Goal: Task Accomplishment & Management: Manage account settings

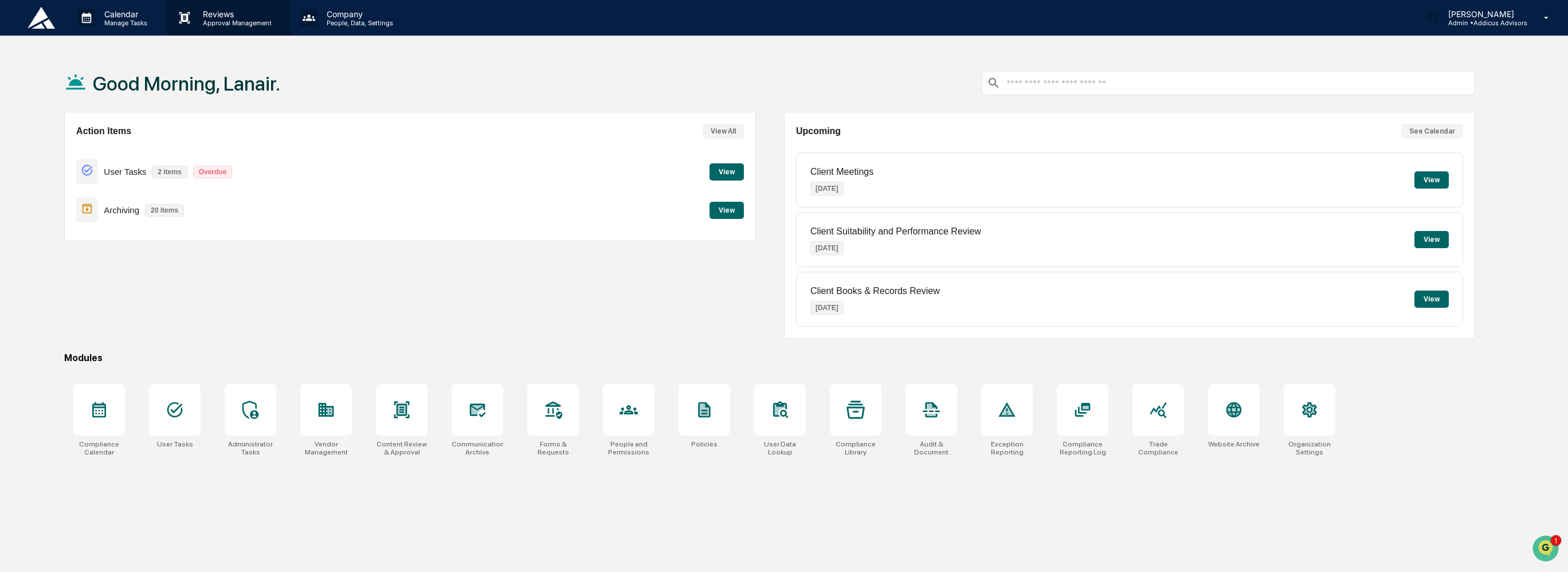
click at [210, 24] on p "Approval Management" at bounding box center [236, 23] width 84 height 8
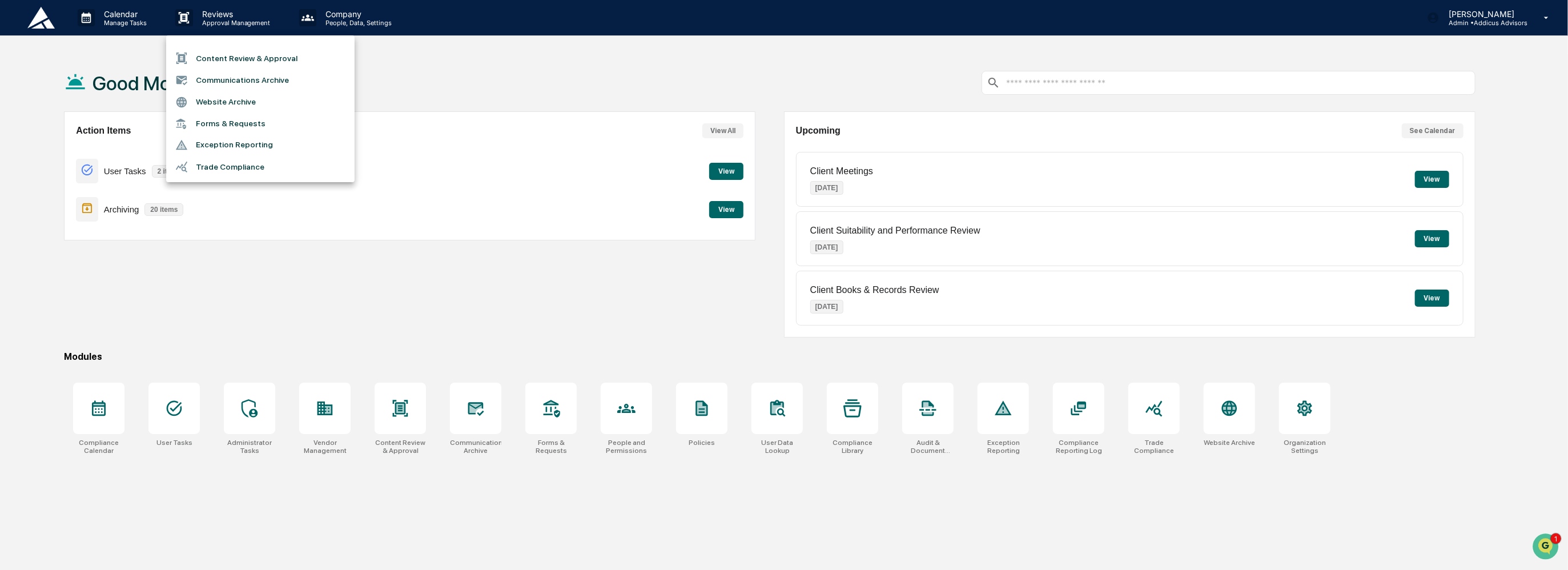
click at [233, 64] on li "Content Review & Approval" at bounding box center [260, 59] width 188 height 22
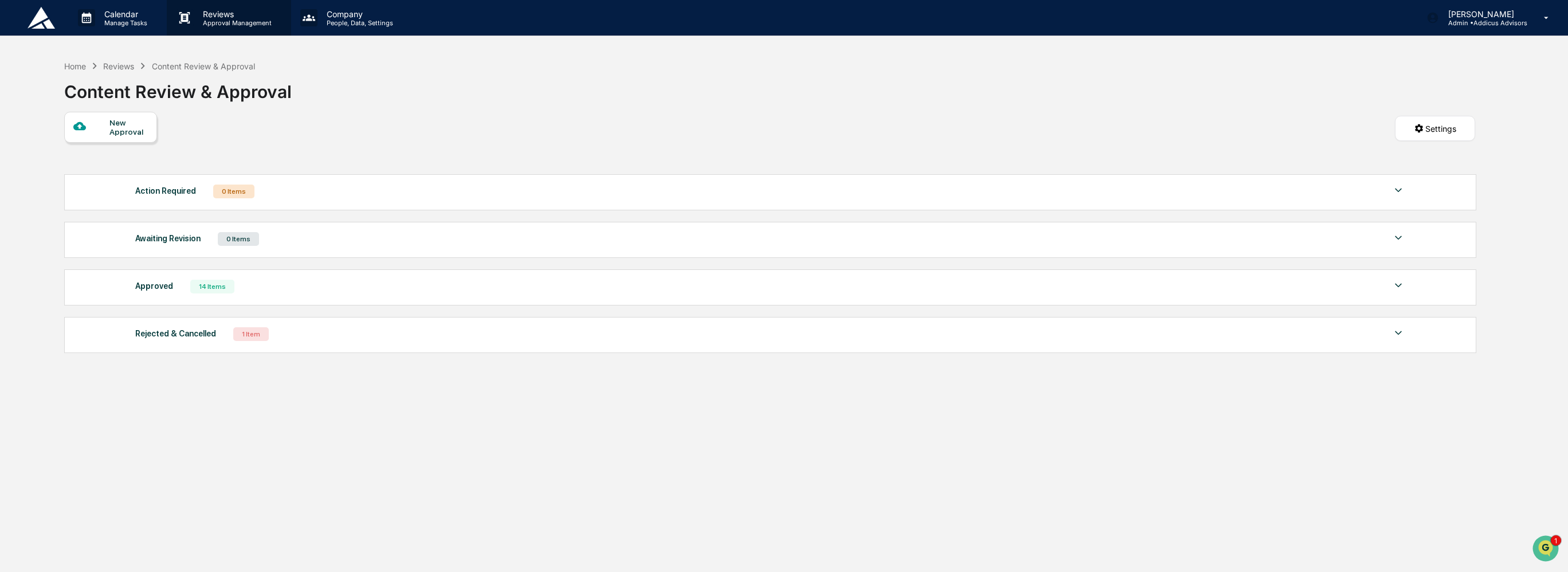
click at [216, 9] on p "Reviews" at bounding box center [236, 14] width 84 height 10
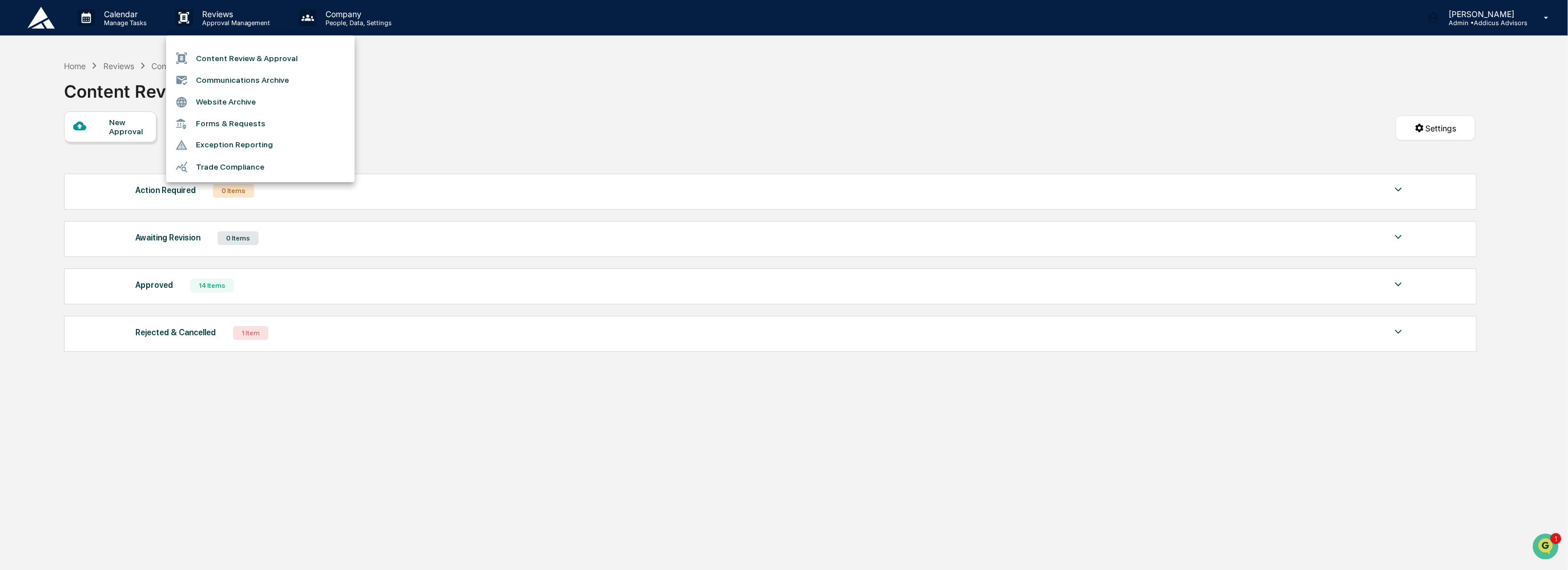
click at [253, 78] on li "Communications Archive" at bounding box center [260, 80] width 188 height 22
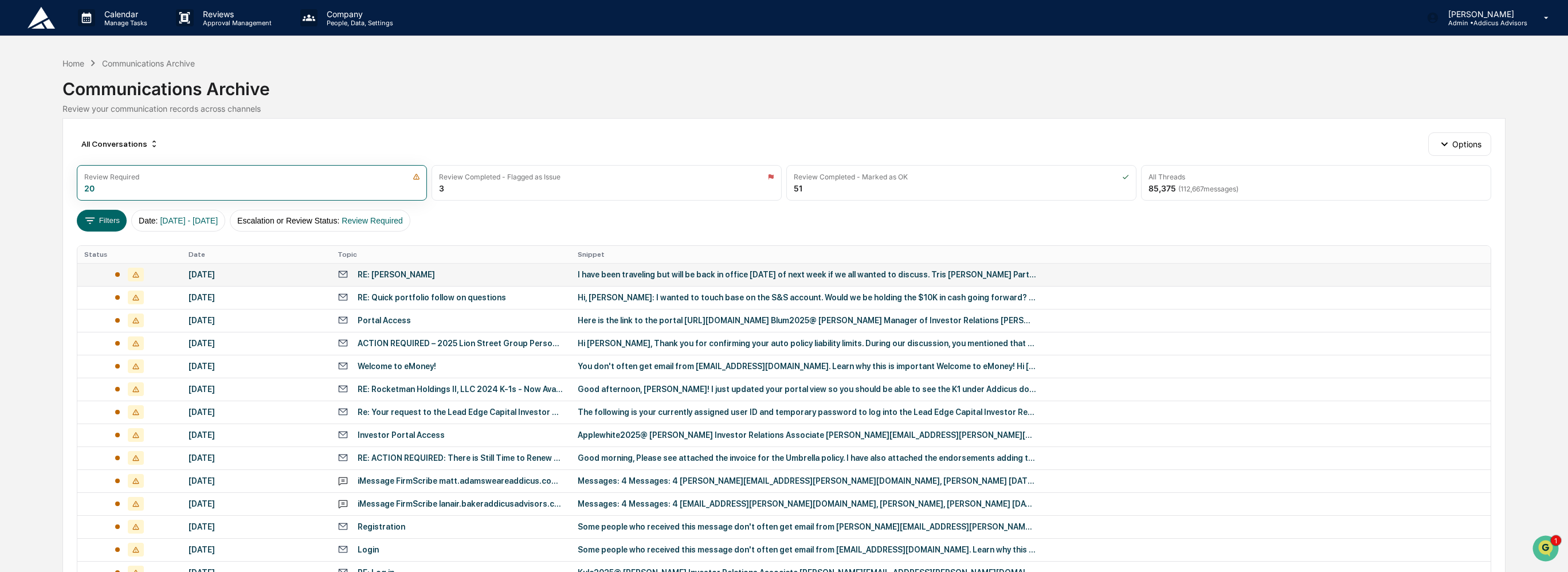
click at [591, 271] on div "I have been traveling but will be back in office on Tuesday of next week if we …" at bounding box center [806, 274] width 458 height 9
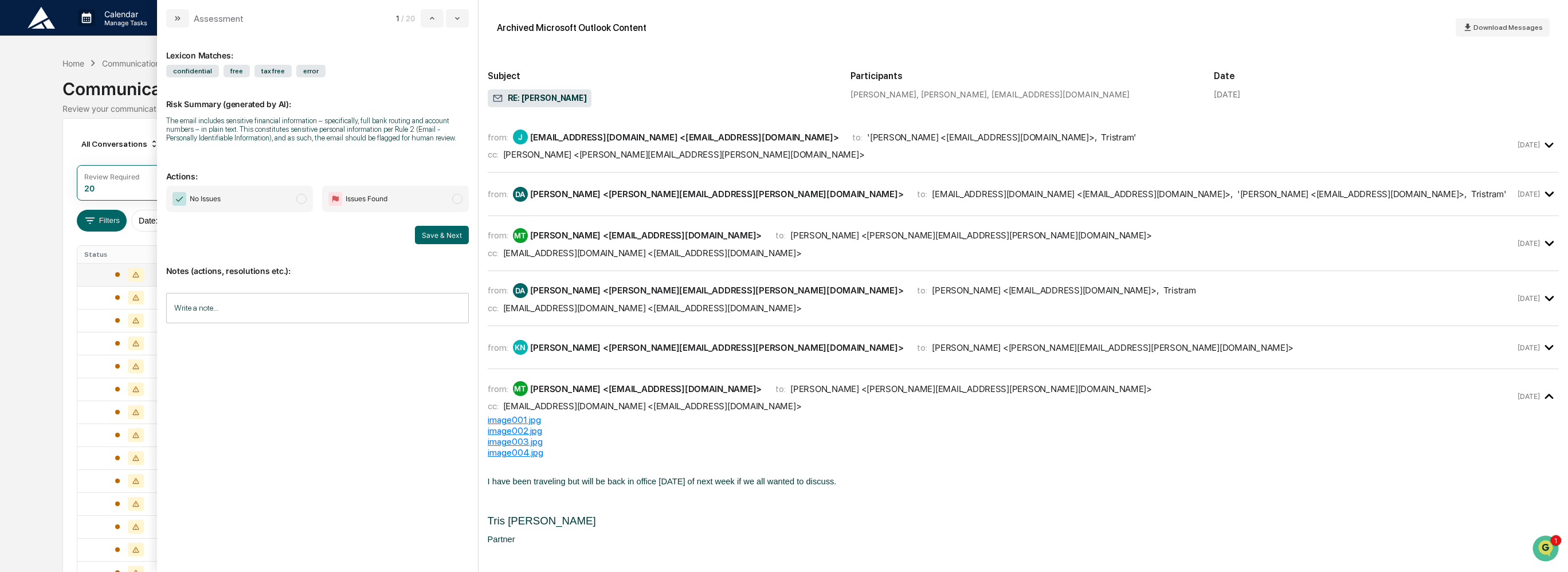
click at [741, 154] on div "cc: Drew Adams <drew.adams@addicusadvisors.com>" at bounding box center [1002, 154] width 1028 height 11
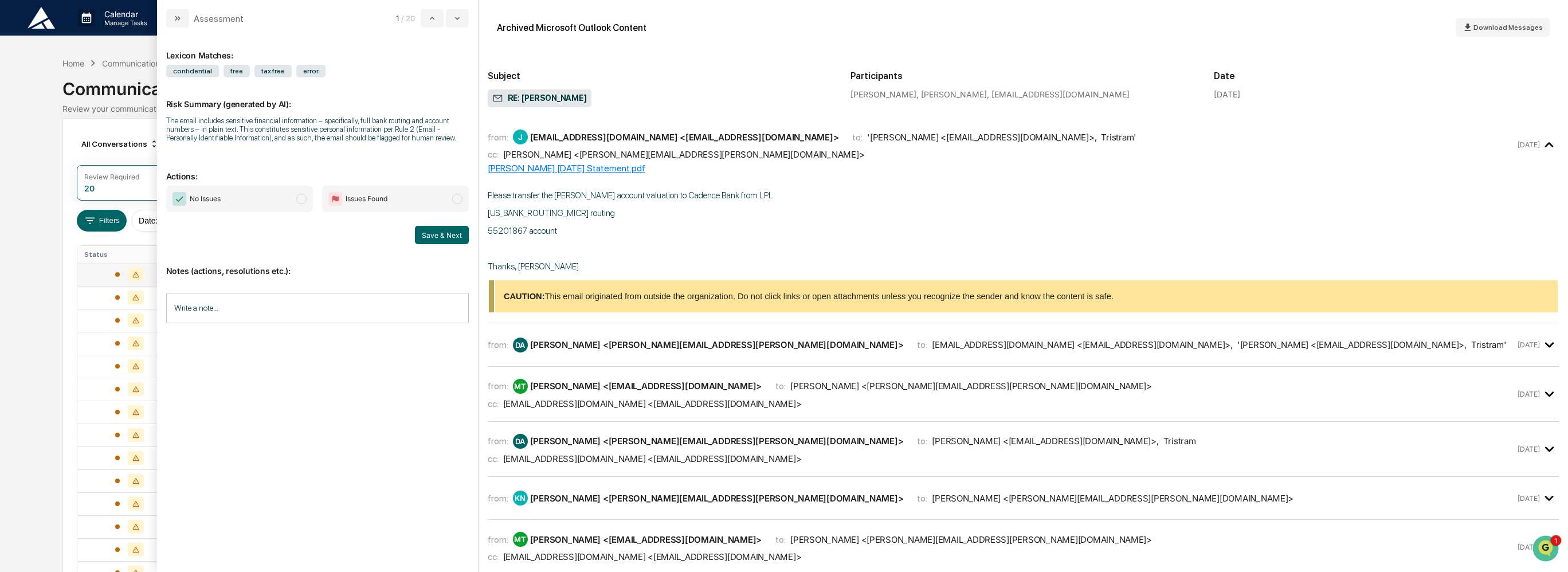
click at [10, 149] on div "Calendar Manage Tasks Reviews Approval Management Company People, Data, Setting…" at bounding box center [784, 393] width 1568 height 787
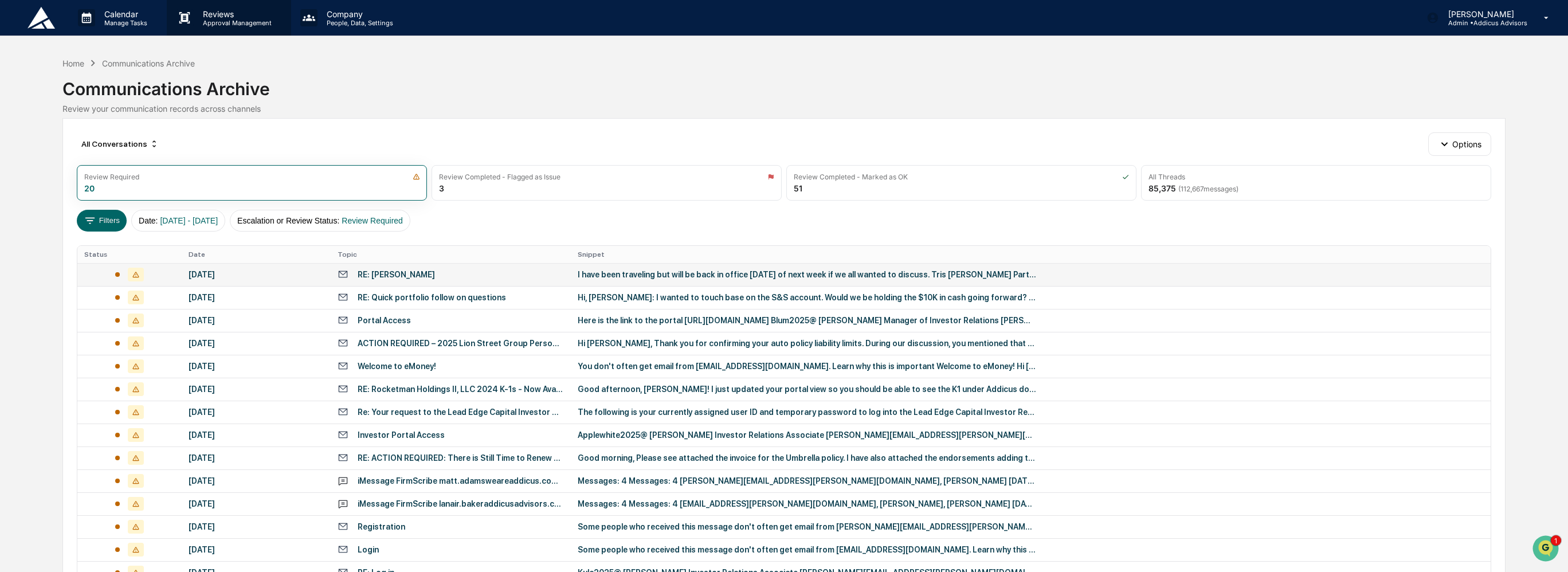
click at [232, 21] on p "Approval Management" at bounding box center [236, 23] width 84 height 8
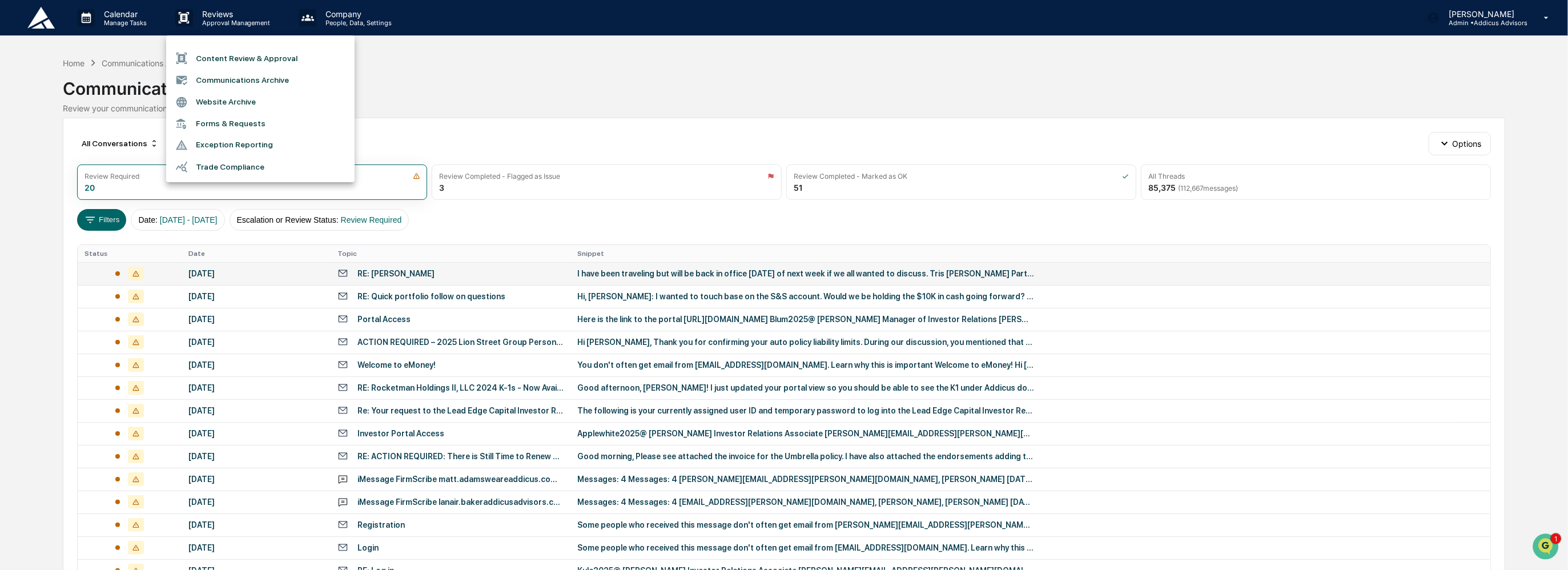
click at [45, 207] on div at bounding box center [784, 285] width 1568 height 570
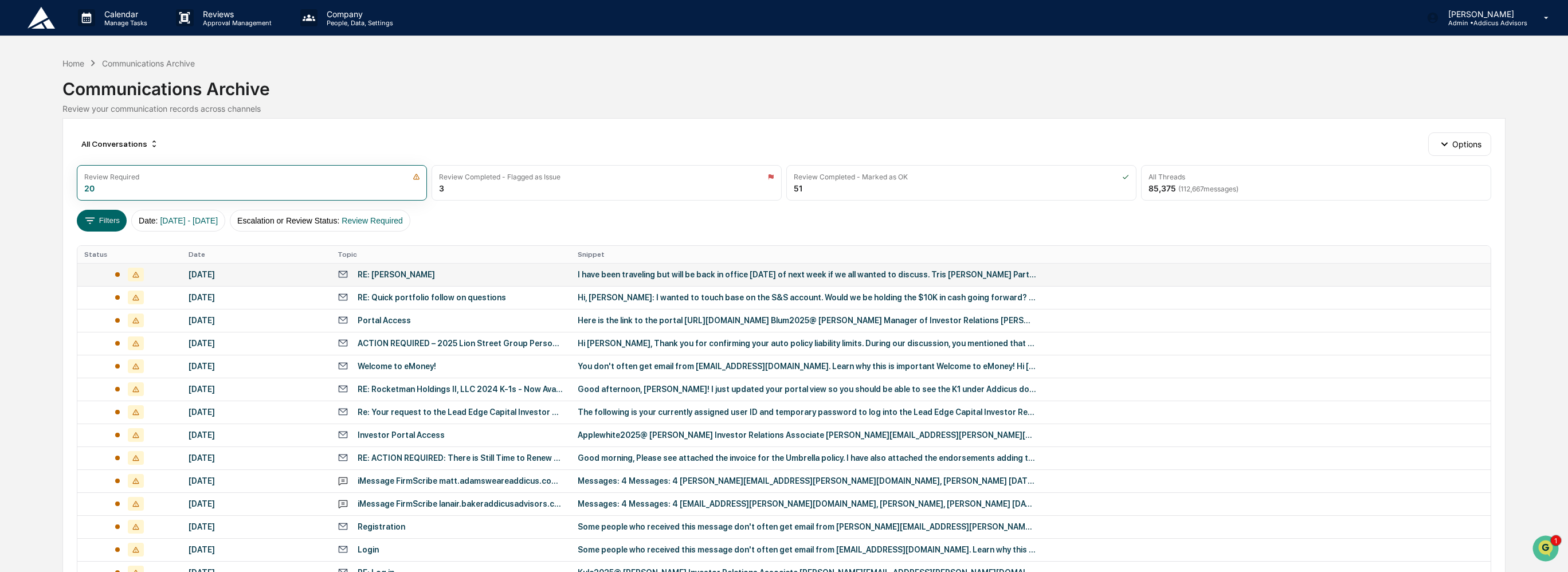
click at [456, 276] on div "RE: Aggers" at bounding box center [450, 274] width 227 height 11
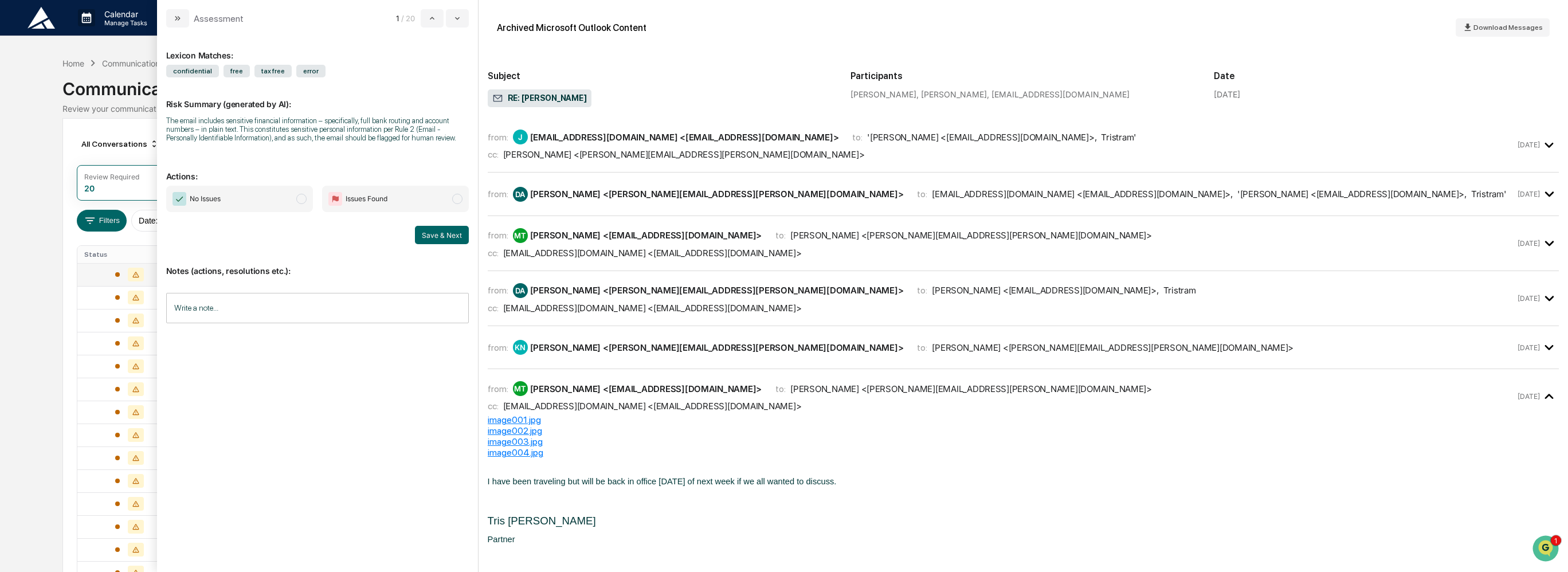
click at [667, 154] on div "Drew Adams <drew.adams@addicusadvisors.com>" at bounding box center [684, 154] width 361 height 11
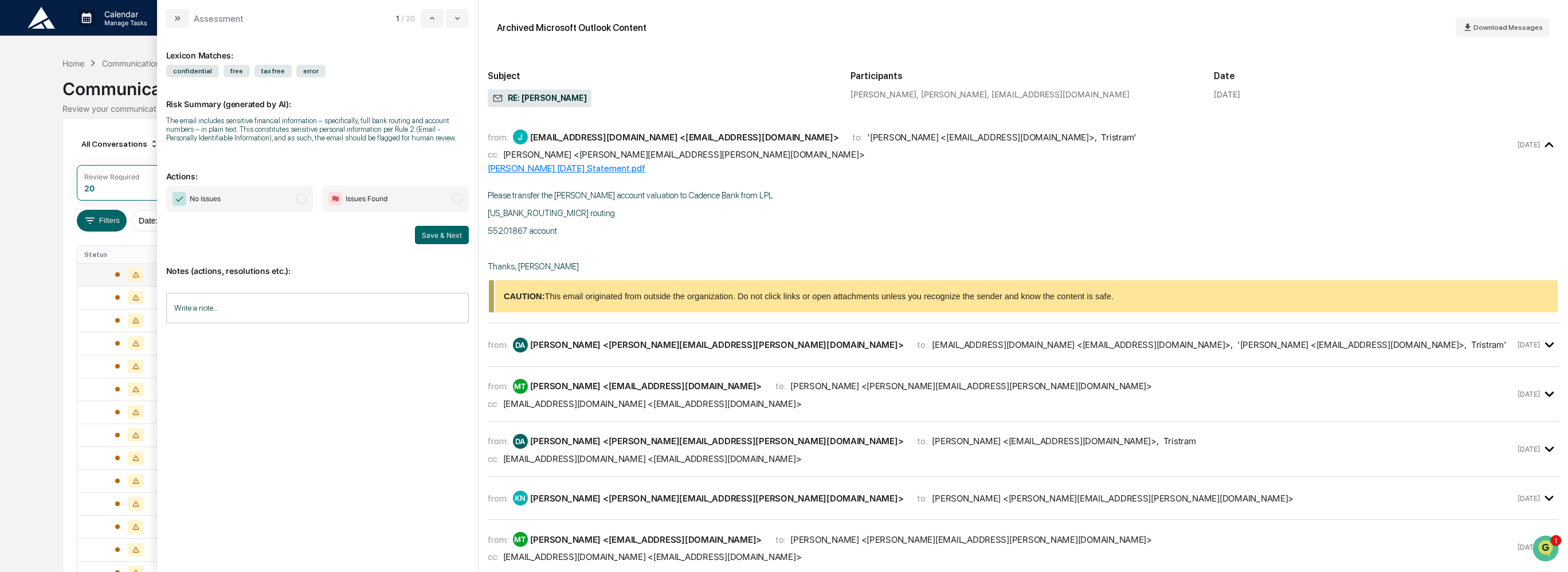
click at [1238, 339] on div "'Millard <tris@gulfpointadvisors.com> ," at bounding box center [1352, 344] width 230 height 11
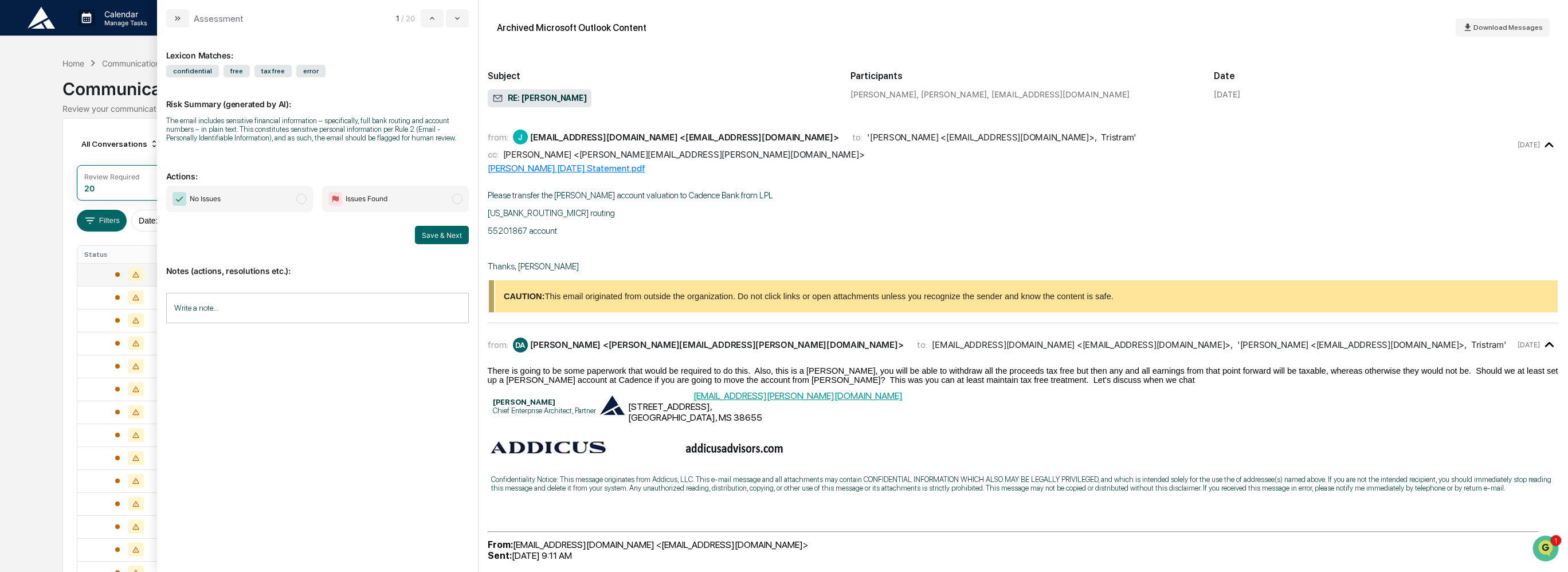
click at [29, 280] on div "Calendar Manage Tasks Reviews Approval Management Company People, Data, Setting…" at bounding box center [784, 393] width 1568 height 787
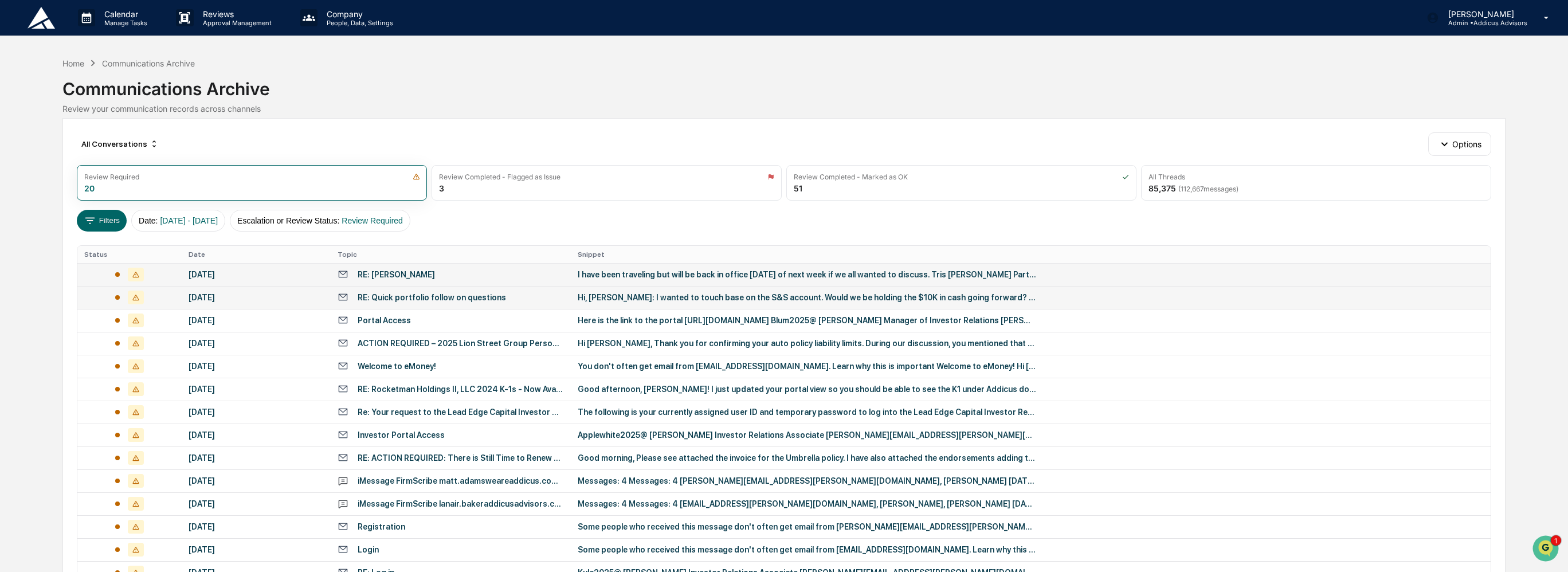
click at [476, 295] on div "RE: Quick portfolio follow on questions" at bounding box center [431, 296] width 149 height 9
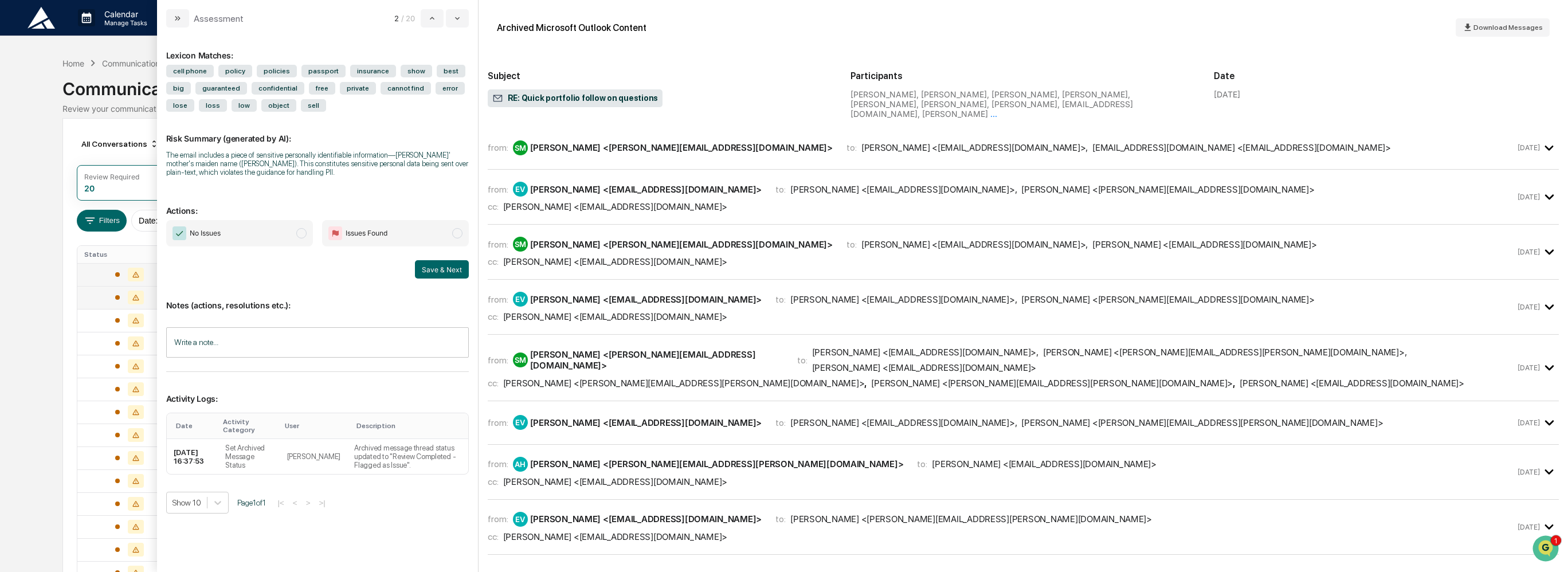
click at [43, 306] on div "Calendar Manage Tasks Reviews Approval Management Company People, Data, Setting…" at bounding box center [784, 393] width 1568 height 787
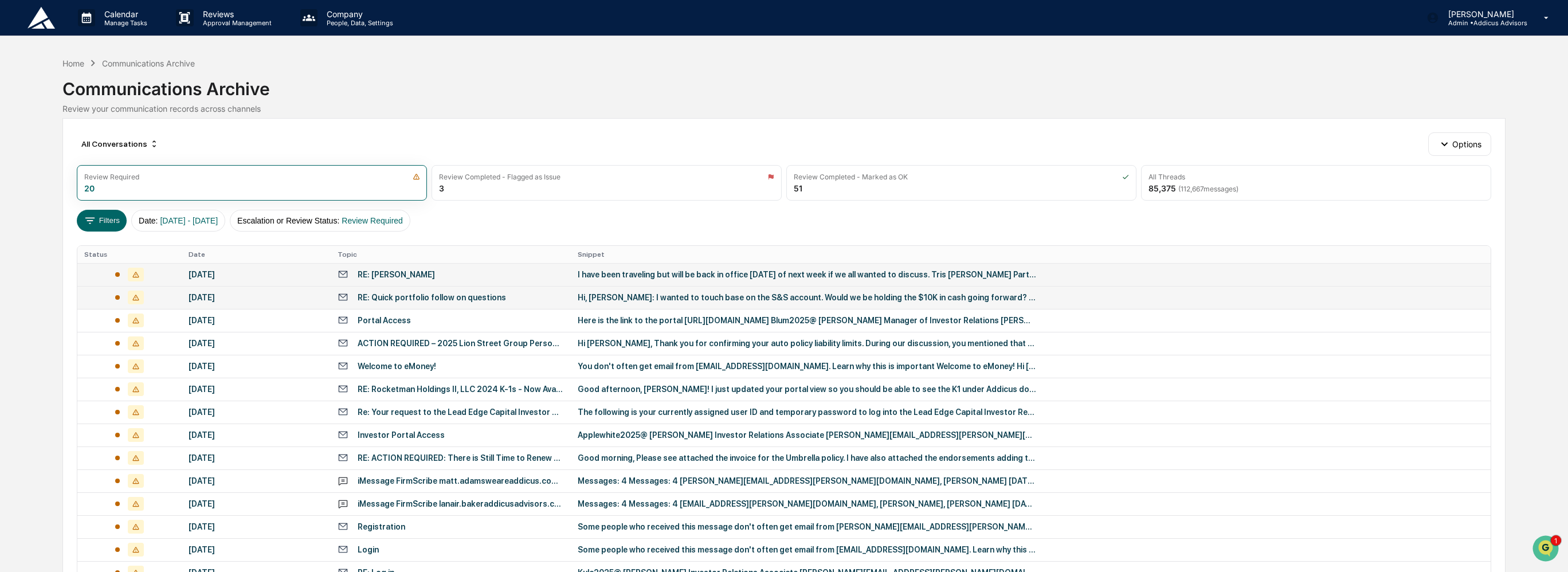
click at [426, 300] on div "RE: Quick portfolio follow on questions" at bounding box center [431, 296] width 149 height 9
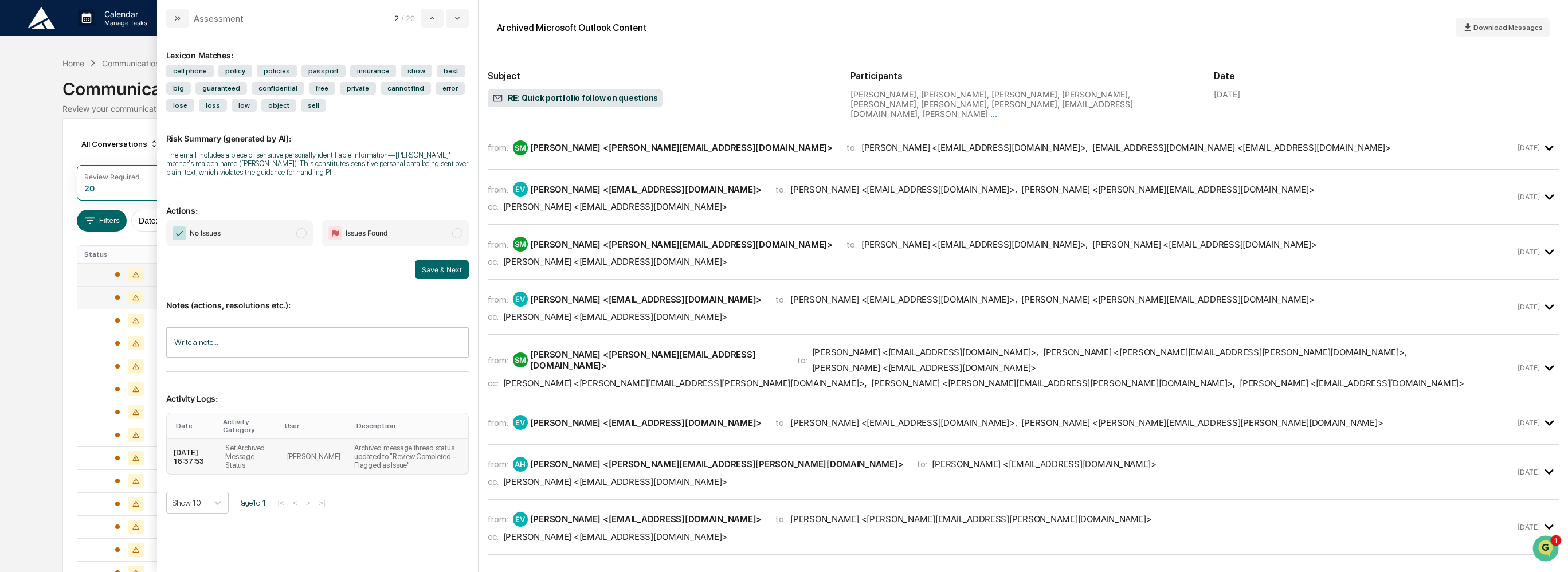
click at [409, 458] on td "Archived message thread status updated to "Review Completed - Flagged as Issue"." at bounding box center [407, 456] width 121 height 35
click at [676, 142] on div "Stephen Miles <stephen.miles@addicusadvisors.com>" at bounding box center [681, 147] width 302 height 11
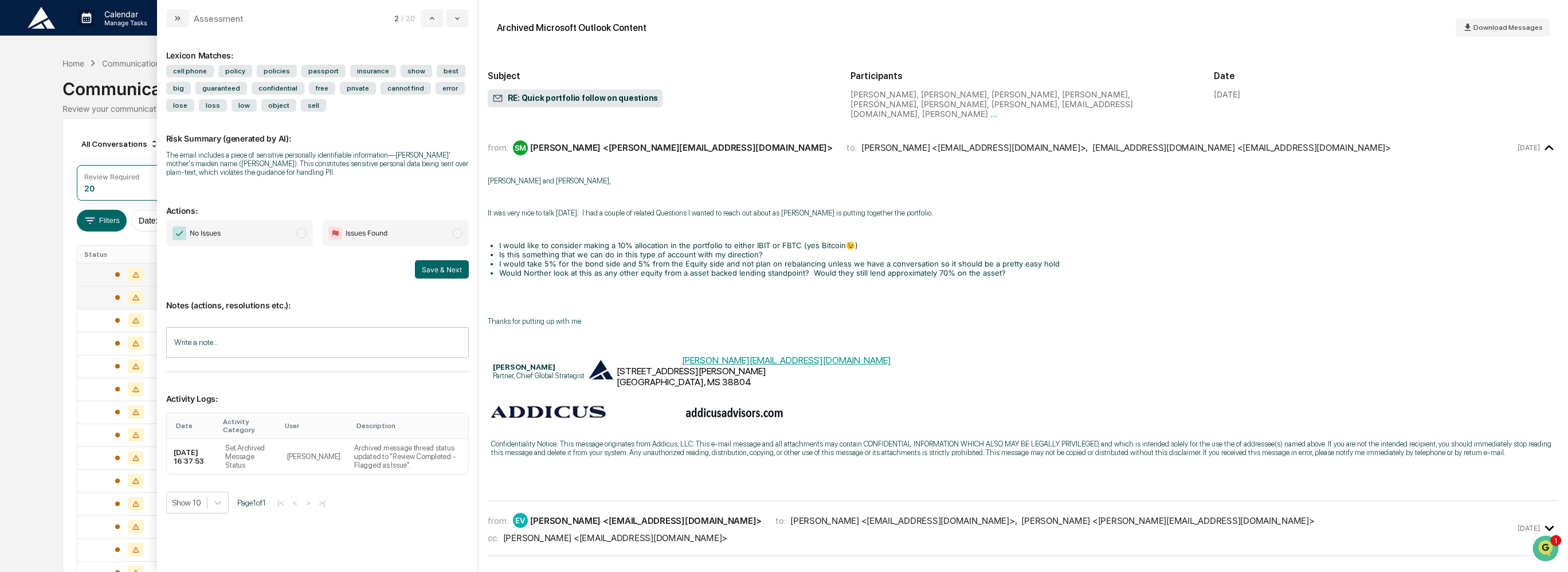
click at [676, 142] on div "Stephen Miles <stephen.miles@addicusadvisors.com>" at bounding box center [681, 147] width 302 height 11
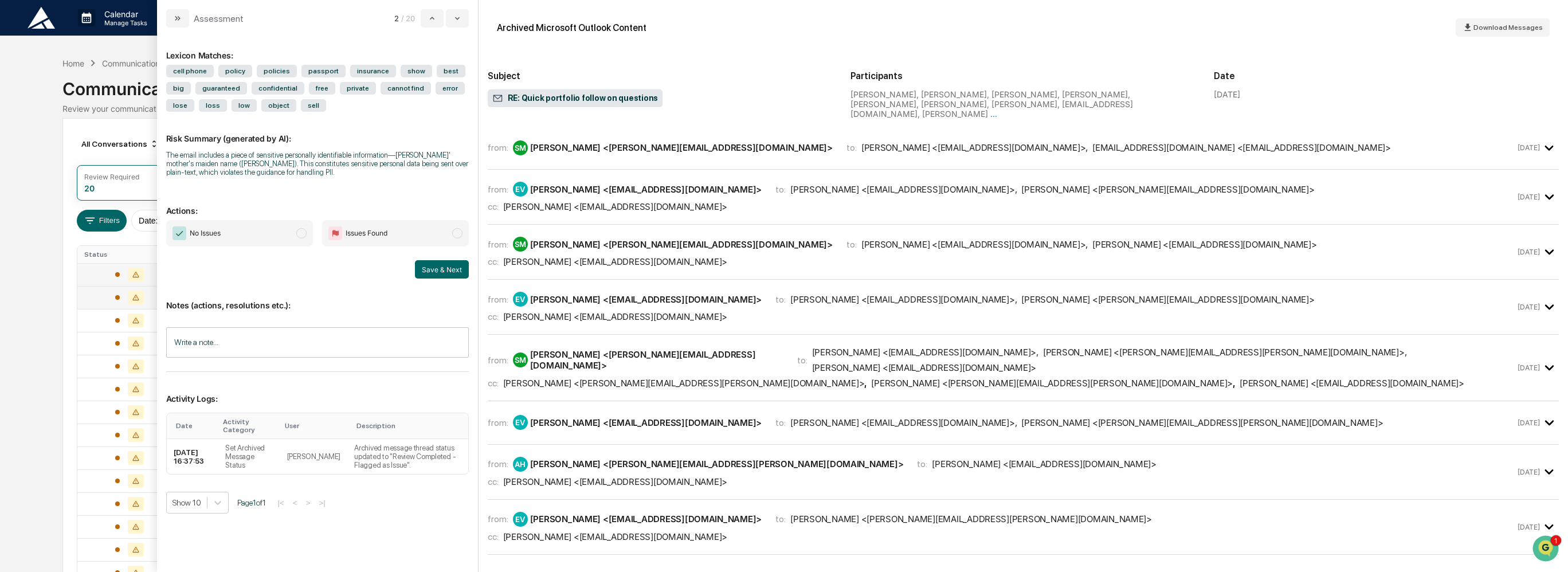
click at [37, 298] on div "Calendar Manage Tasks Reviews Approval Management Company People, Data, Setting…" at bounding box center [784, 393] width 1568 height 787
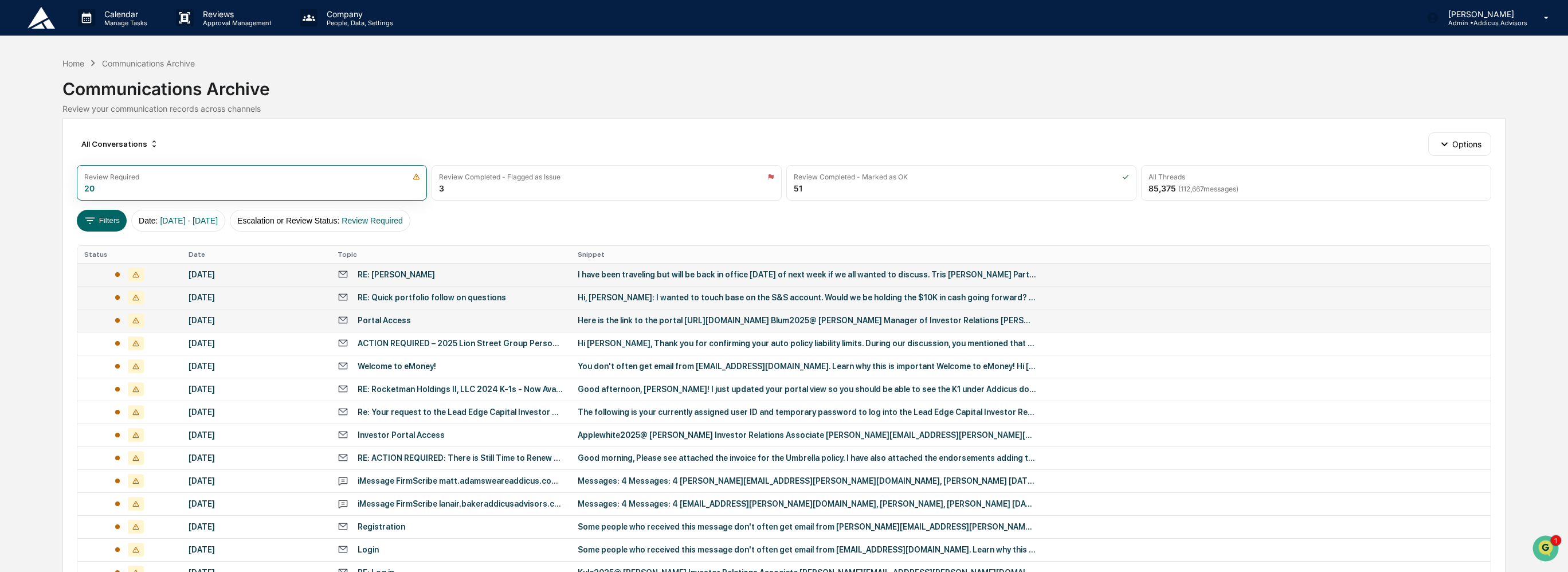
click at [466, 323] on div "Portal Access" at bounding box center [450, 319] width 227 height 11
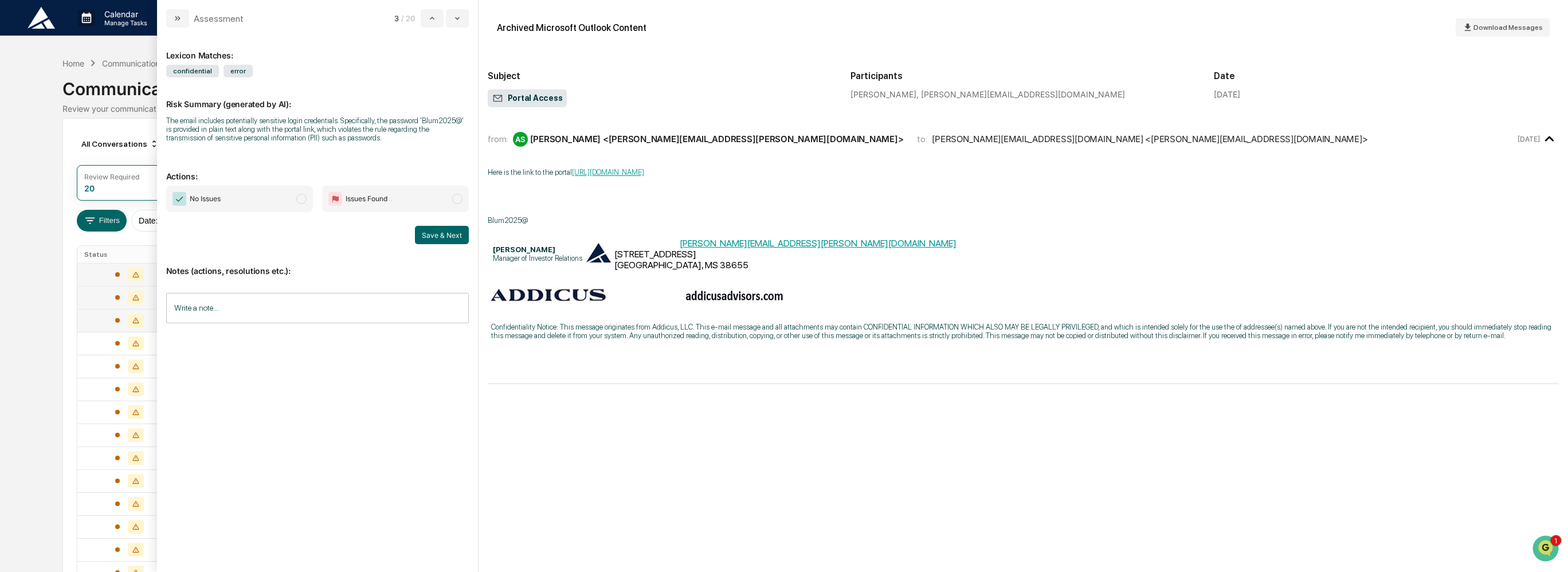
click at [40, 214] on div "Calendar Manage Tasks Reviews Approval Management Company People, Data, Setting…" at bounding box center [784, 393] width 1568 height 787
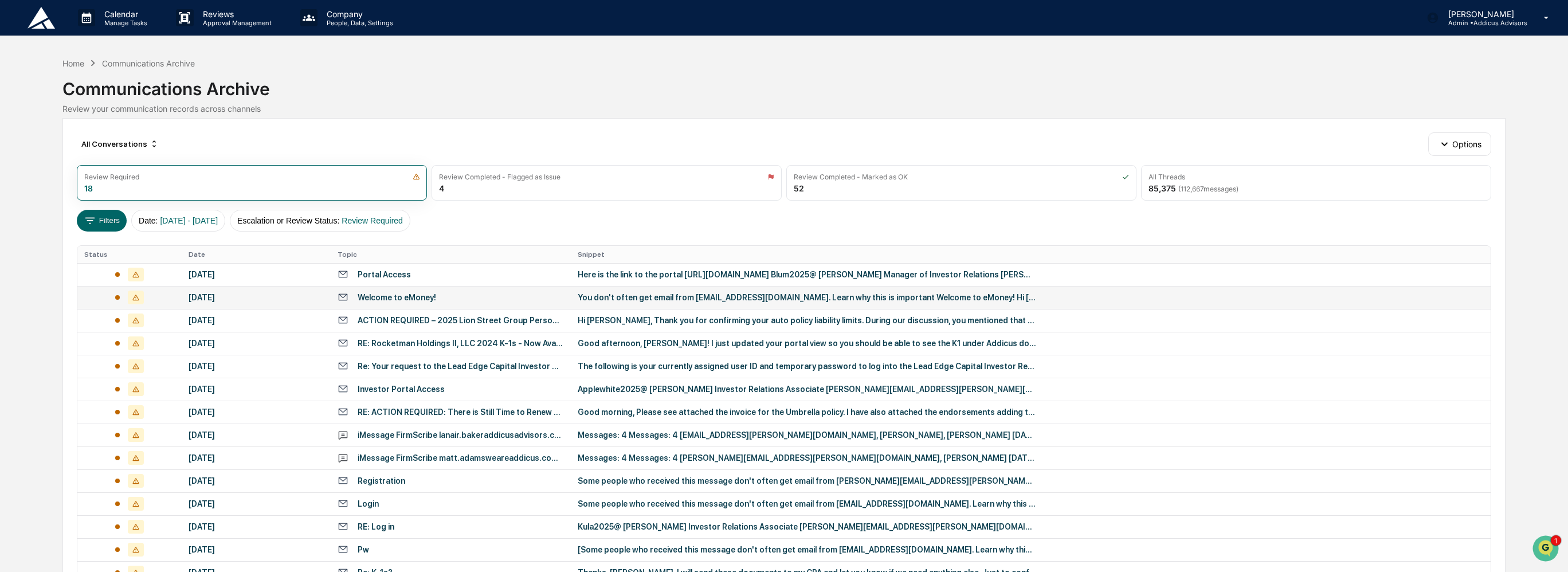
click at [501, 296] on div "Welcome to eMoney!" at bounding box center [450, 296] width 227 height 11
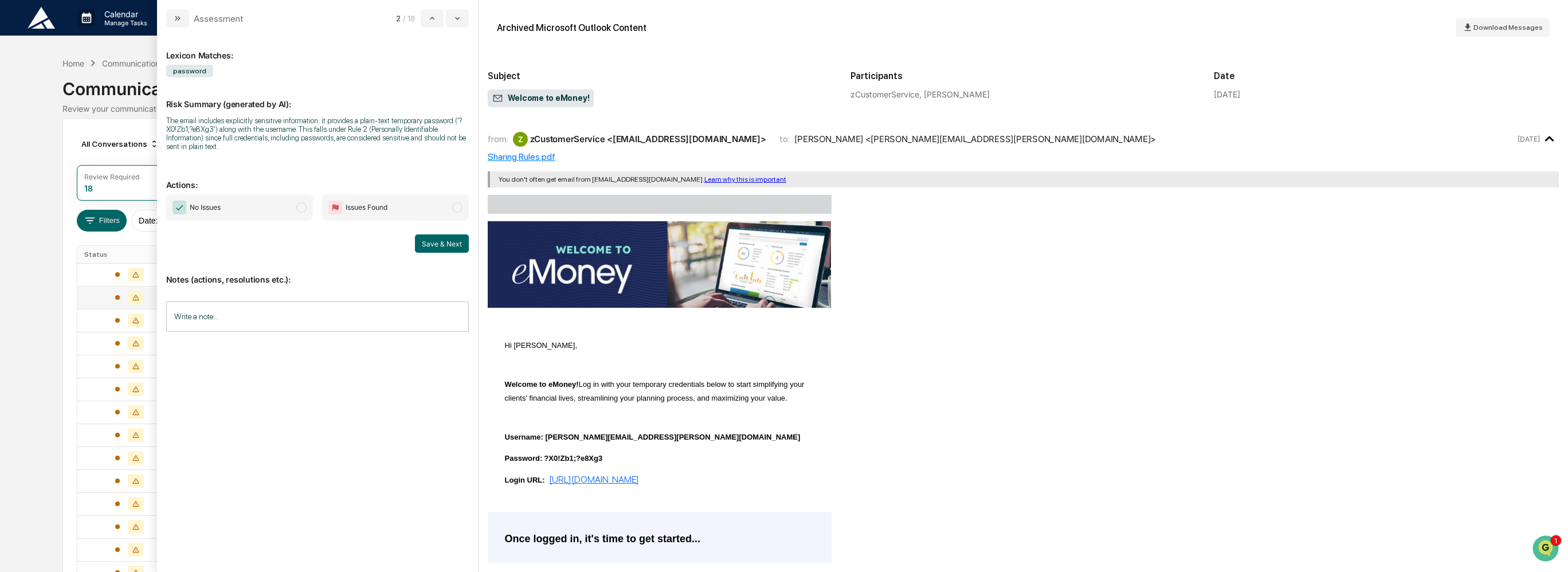
click at [358, 314] on input "Write a note..." at bounding box center [316, 316] width 302 height 30
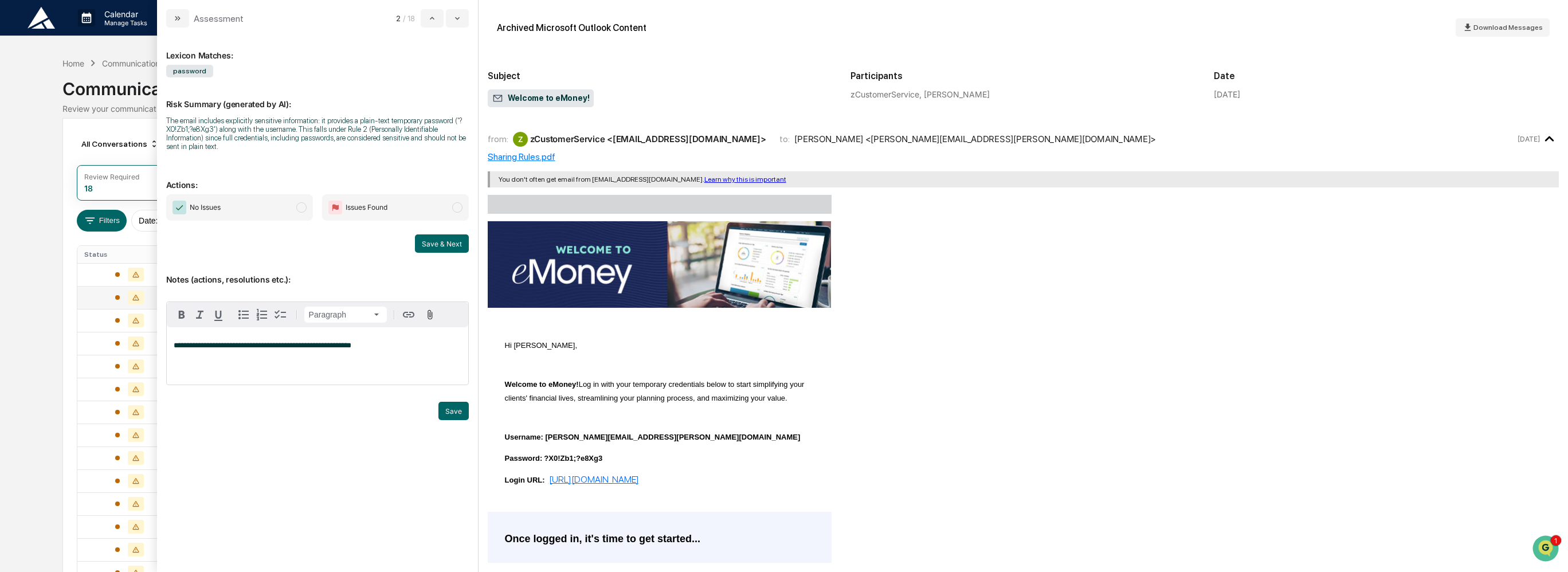
click at [302, 205] on span "modal" at bounding box center [301, 208] width 10 height 10
click at [452, 248] on button "Save & Next" at bounding box center [442, 244] width 54 height 18
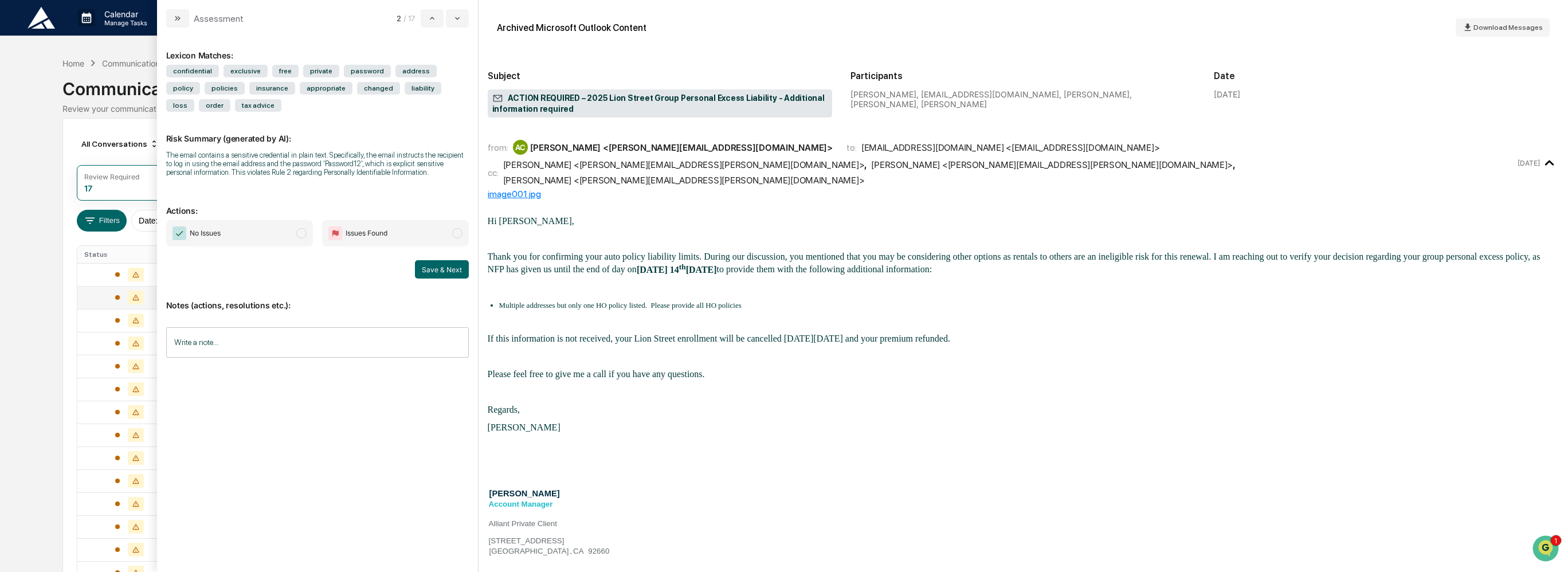
click at [36, 282] on div "Calendar Manage Tasks Reviews Approval Management Company People, Data, Setting…" at bounding box center [784, 358] width 1568 height 718
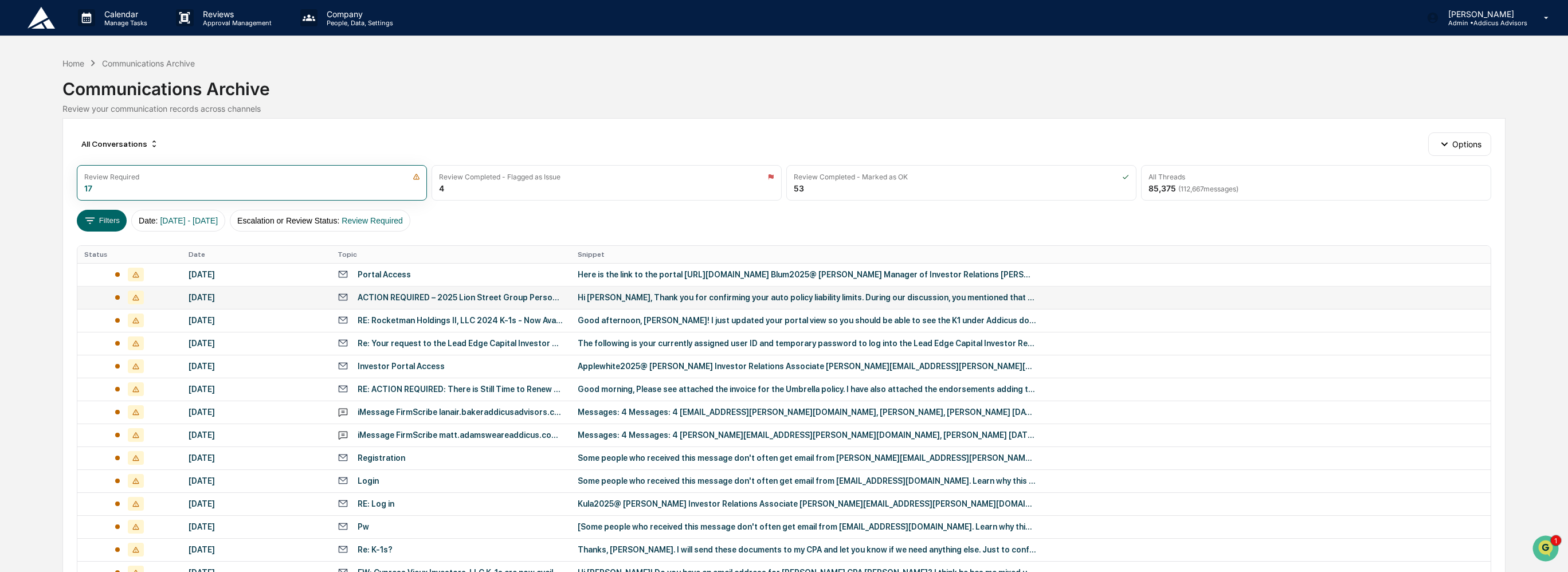
click at [461, 292] on div "ACTION REQUIRED – 2025 Lion Street Group Personal Excess Liability - Additional…" at bounding box center [460, 296] width 207 height 9
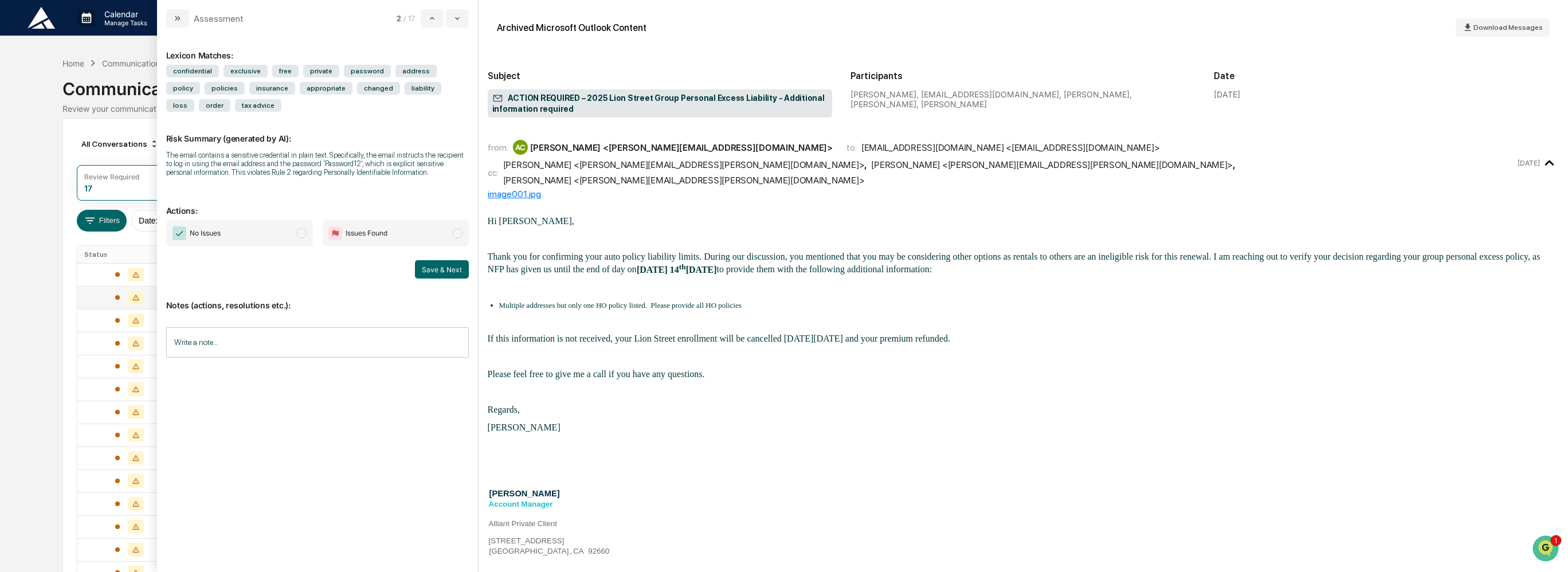
click at [36, 249] on div "Calendar Manage Tasks Reviews Approval Management Company People, Data, Setting…" at bounding box center [784, 358] width 1568 height 718
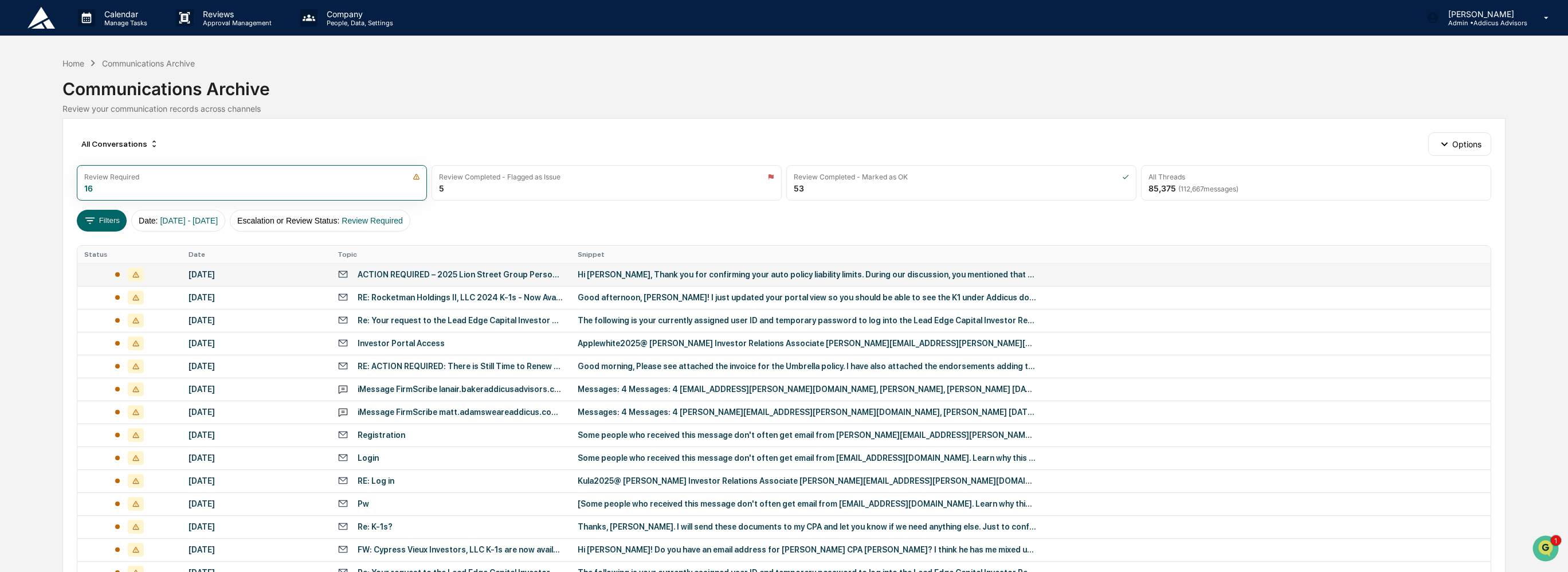
click at [477, 277] on div "ACTION REQUIRED – 2025 Lion Street Group Personal Excess Liability - Additional…" at bounding box center [460, 274] width 207 height 9
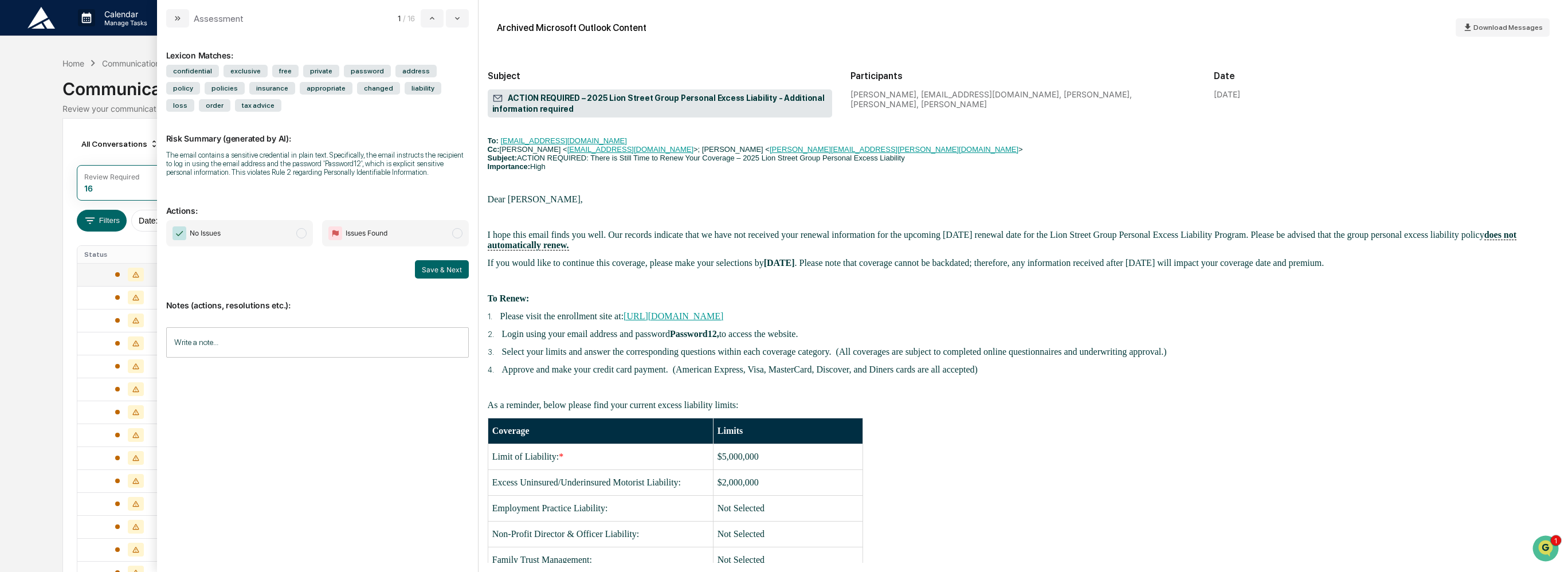
scroll to position [2407, 0]
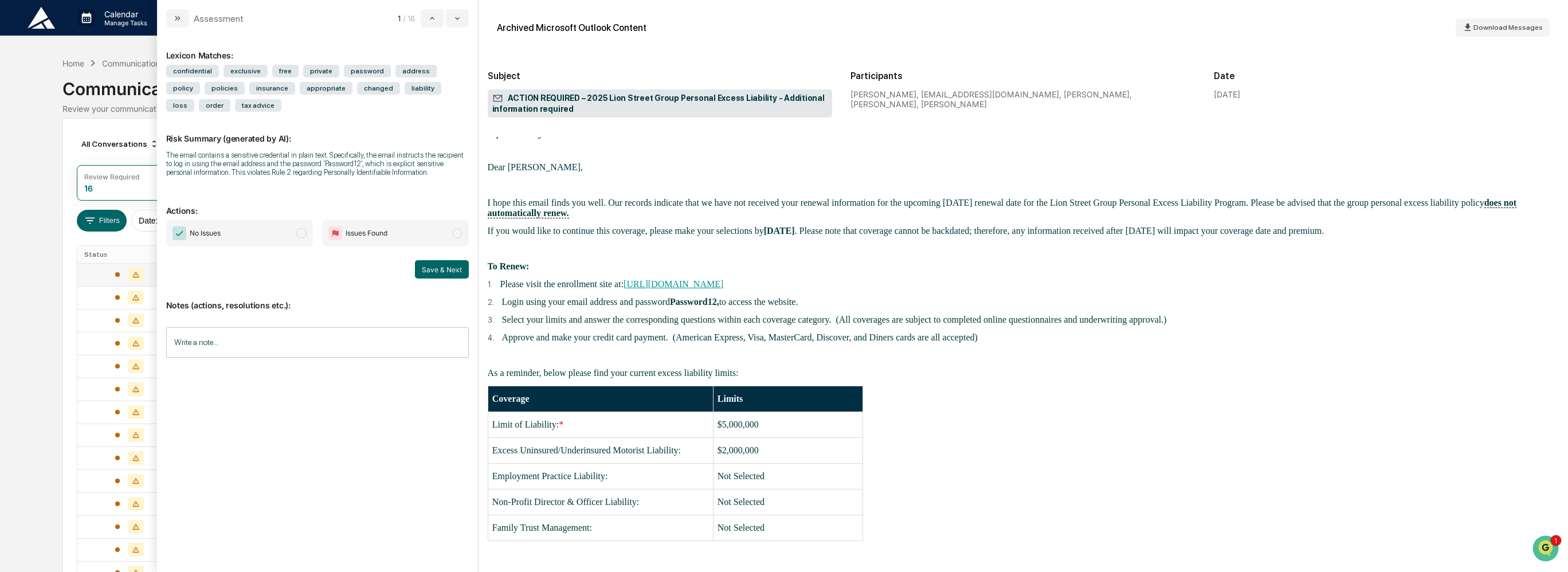
click at [18, 270] on div "Calendar Manage Tasks Reviews Approval Management Company People, Data, Setting…" at bounding box center [784, 347] width 1568 height 695
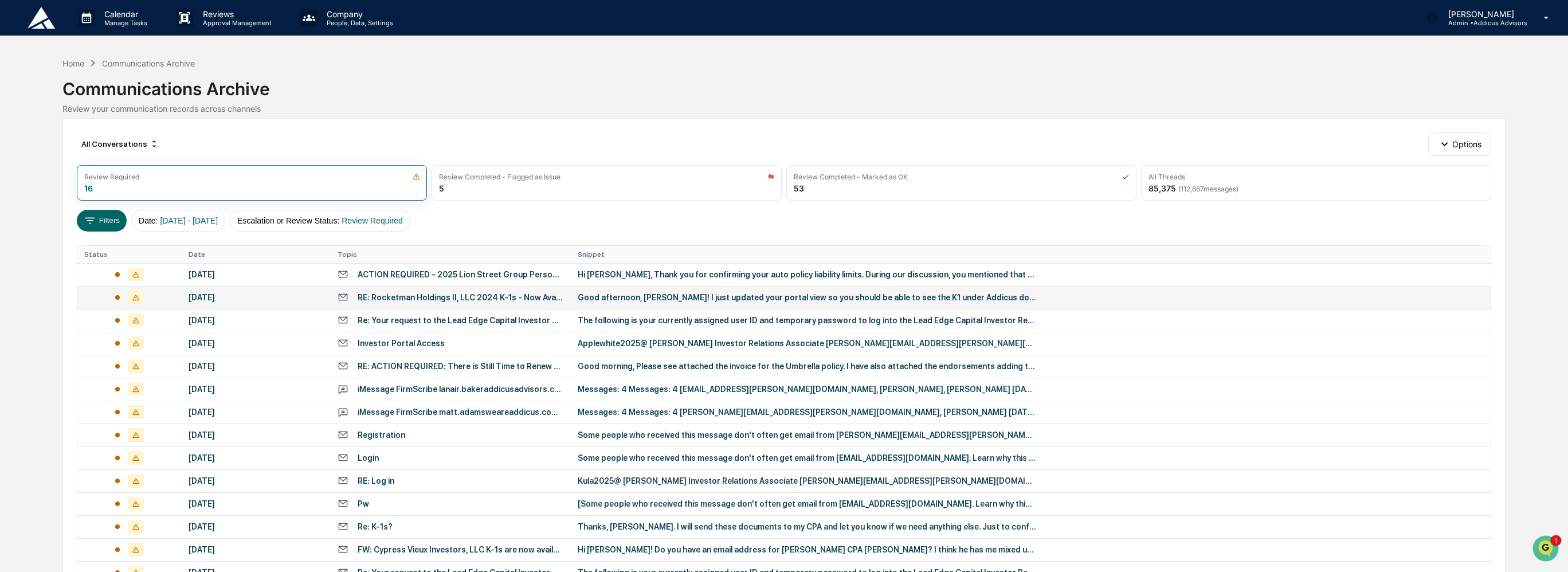
click at [488, 295] on div "RE: Rocketman Holdings II, LLC 2024 K-1s - Now Available" at bounding box center [460, 296] width 207 height 9
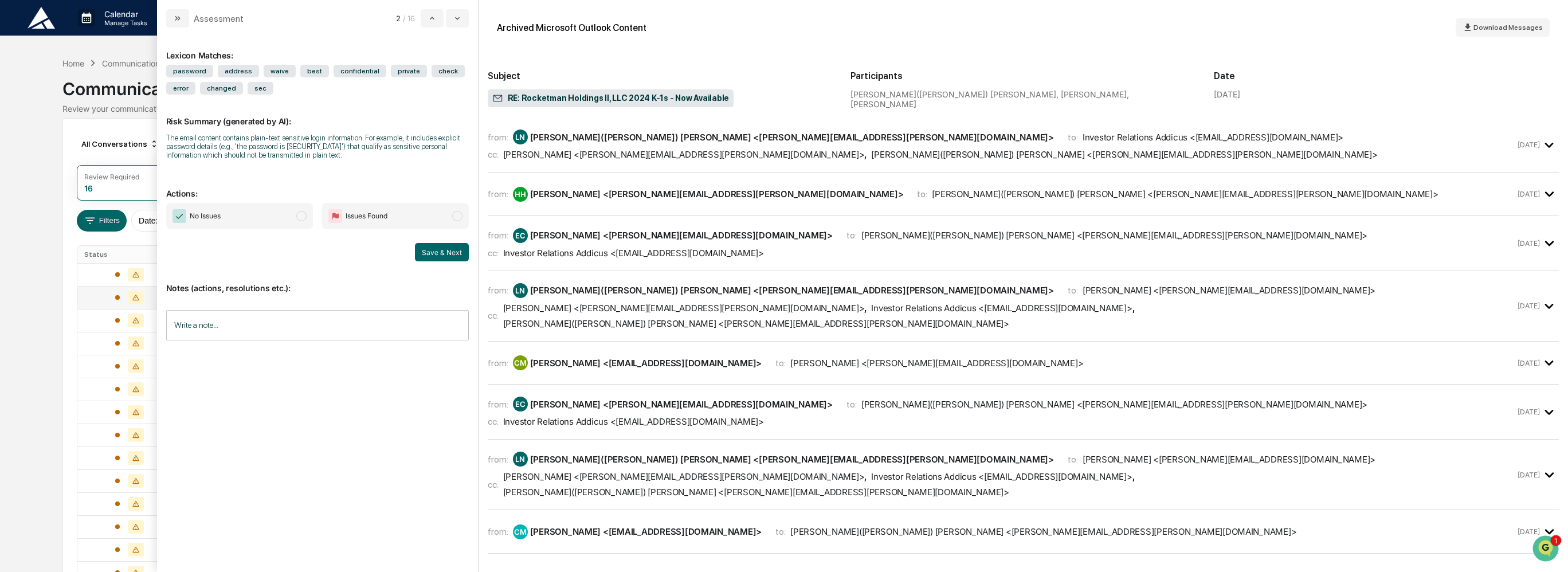
click at [695, 151] on span "Amy Smith <amy.smith@addicusadvisors.com> , Latisha(Tish) Nash <Latisha.Nash@ad…" at bounding box center [940, 154] width 874 height 11
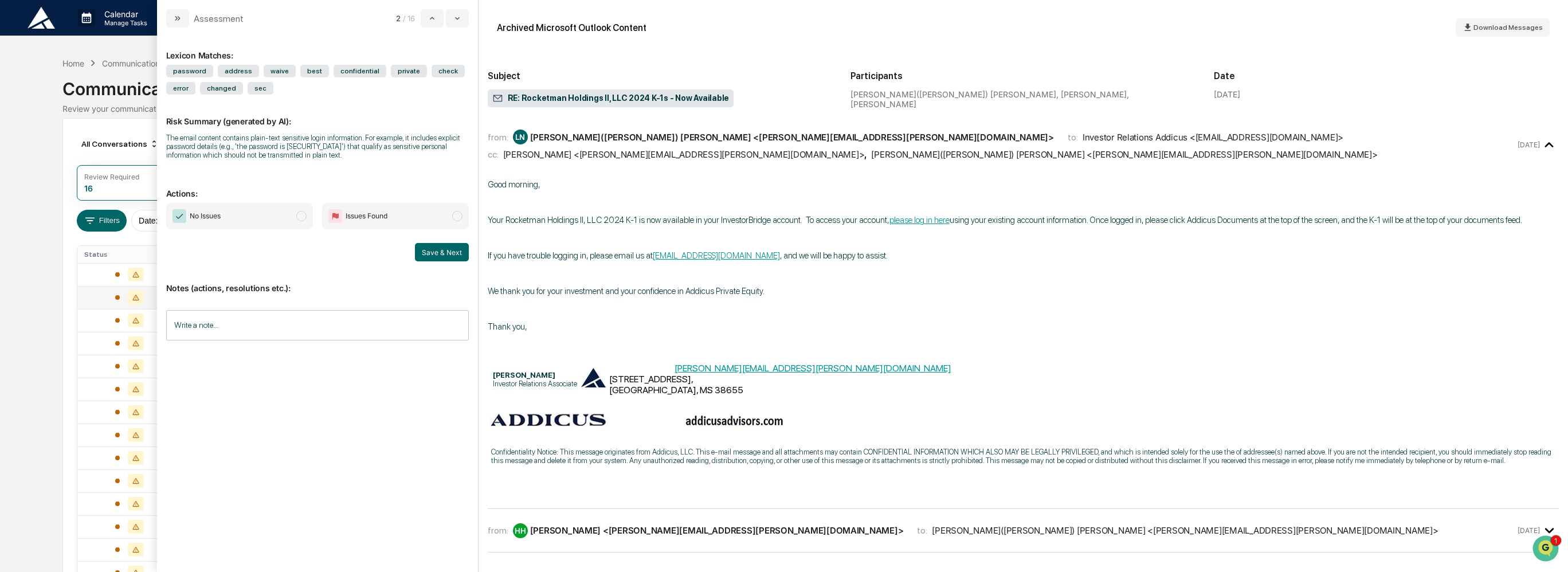
click at [695, 151] on span "Amy Smith <amy.smith@addicusadvisors.com> , Latisha(Tish) Nash <Latisha.Nash@ad…" at bounding box center [940, 154] width 874 height 11
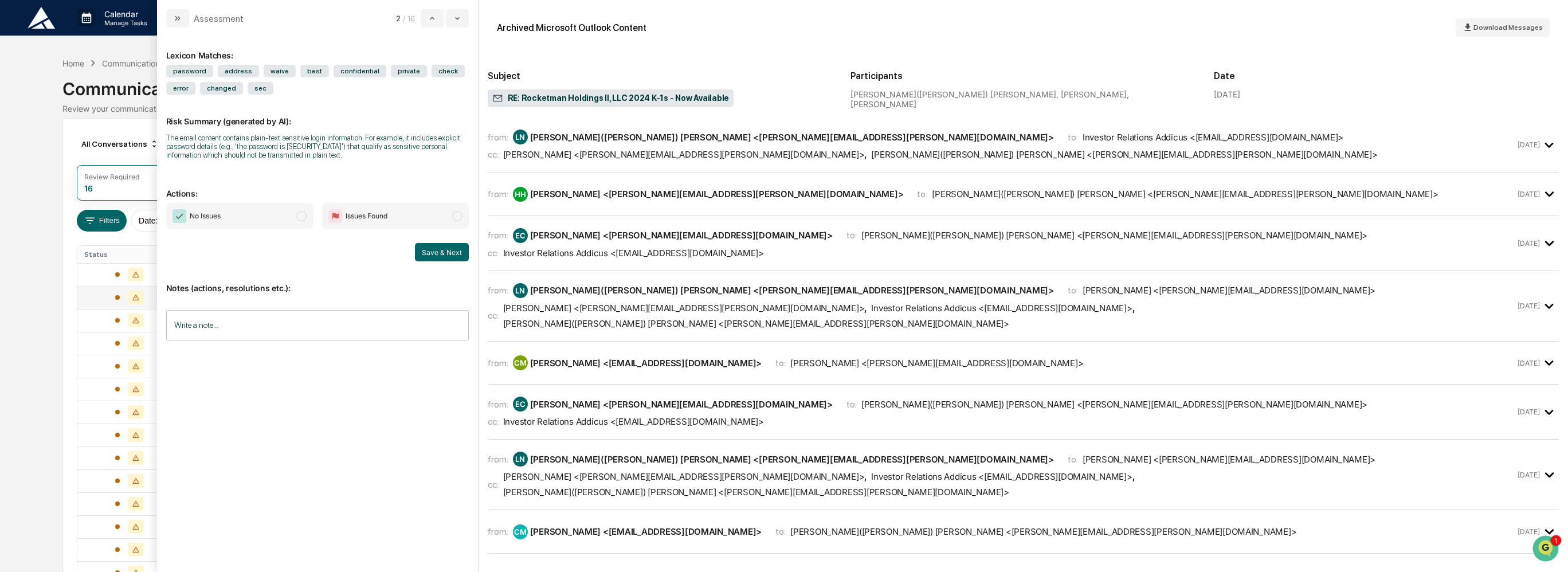
click at [695, 151] on span "Amy Smith <amy.smith@addicusadvisors.com> , Latisha(Tish) Nash <Latisha.Nash@ad…" at bounding box center [940, 154] width 874 height 11
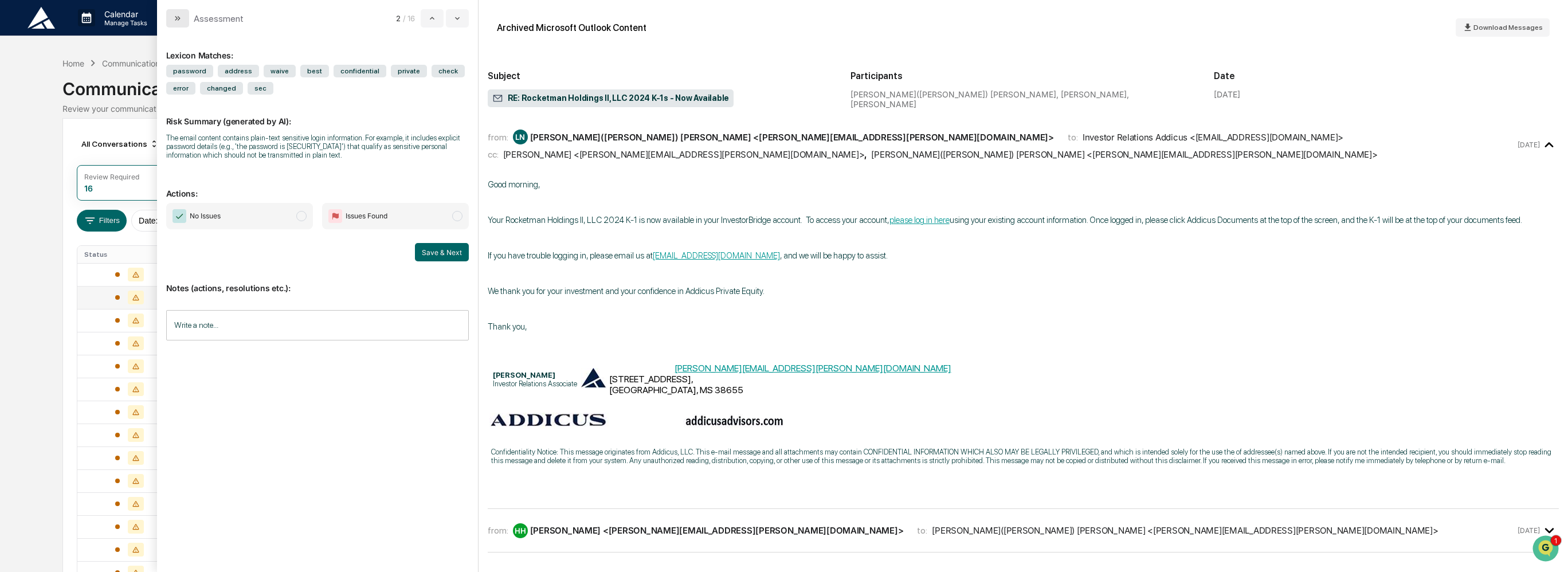
click at [181, 14] on icon "modal" at bounding box center [177, 18] width 9 height 9
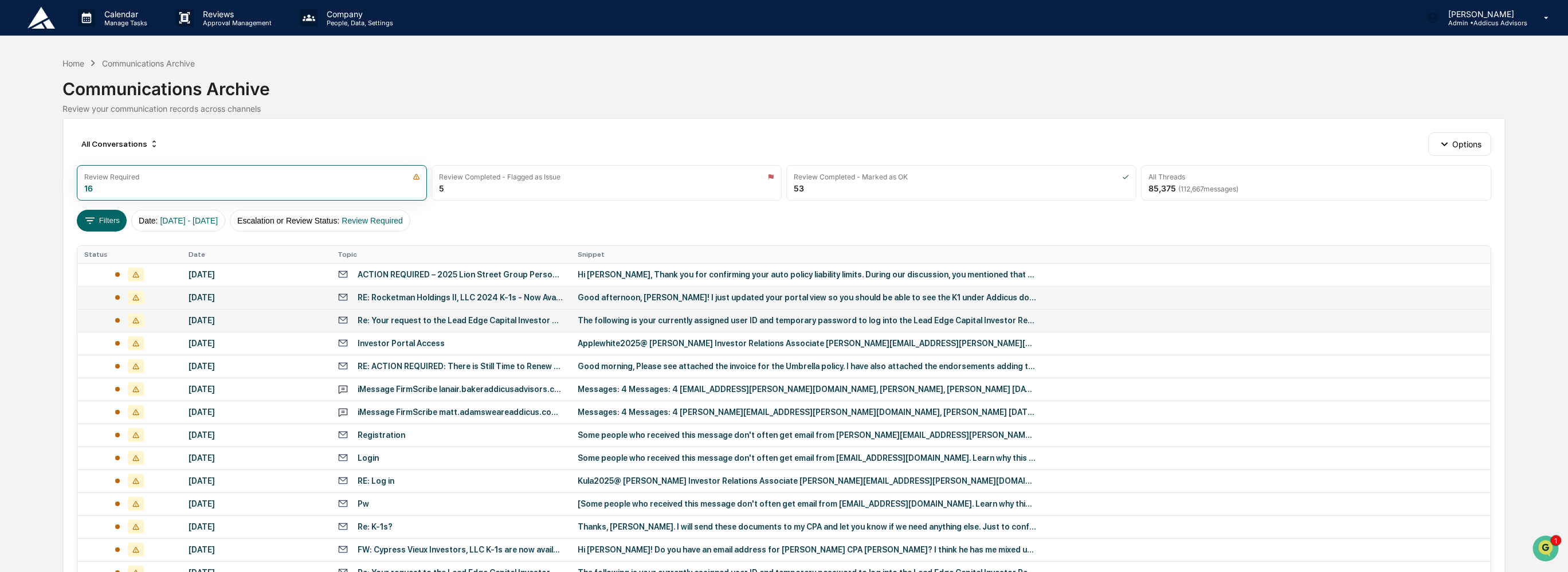
click at [523, 321] on div "Re: Your request to the Lead Edge Capital Investor Reporting System" at bounding box center [460, 319] width 207 height 9
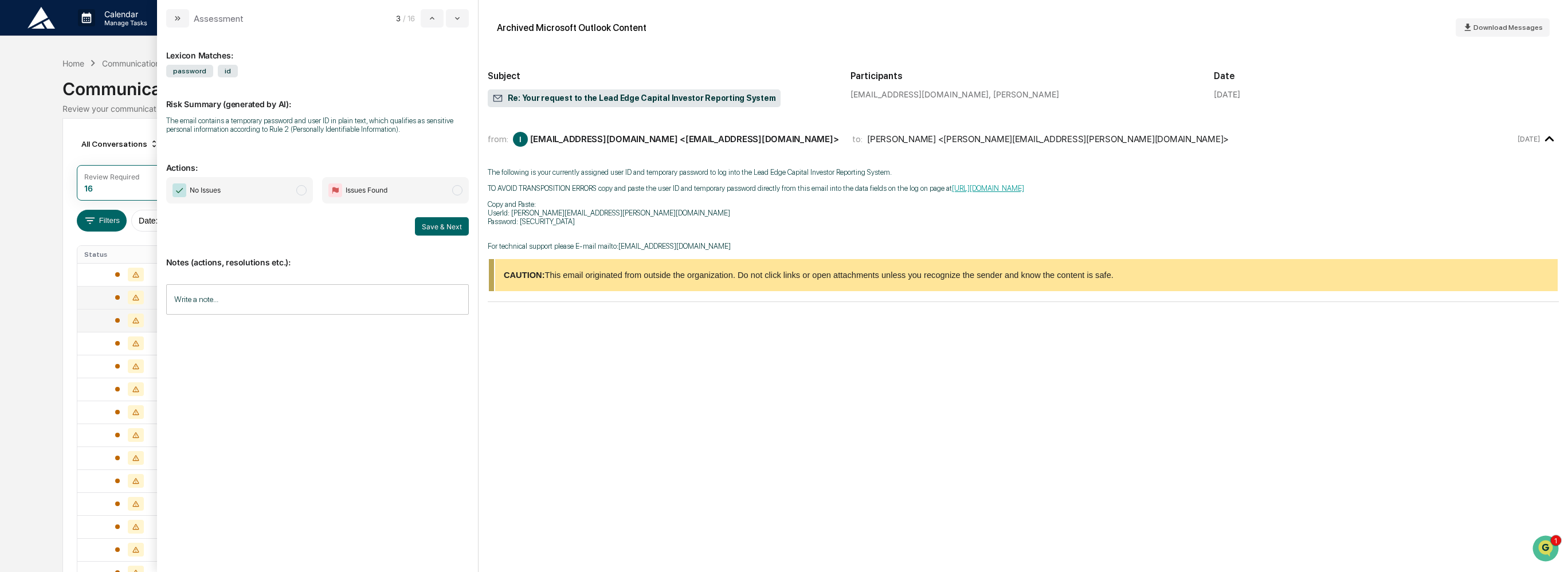
click at [308, 294] on input "Write a note..." at bounding box center [316, 299] width 302 height 30
click at [238, 198] on span "No Issues" at bounding box center [239, 190] width 147 height 26
click at [454, 394] on button "Save" at bounding box center [453, 393] width 30 height 18
click at [175, 18] on icon "modal" at bounding box center [177, 18] width 9 height 9
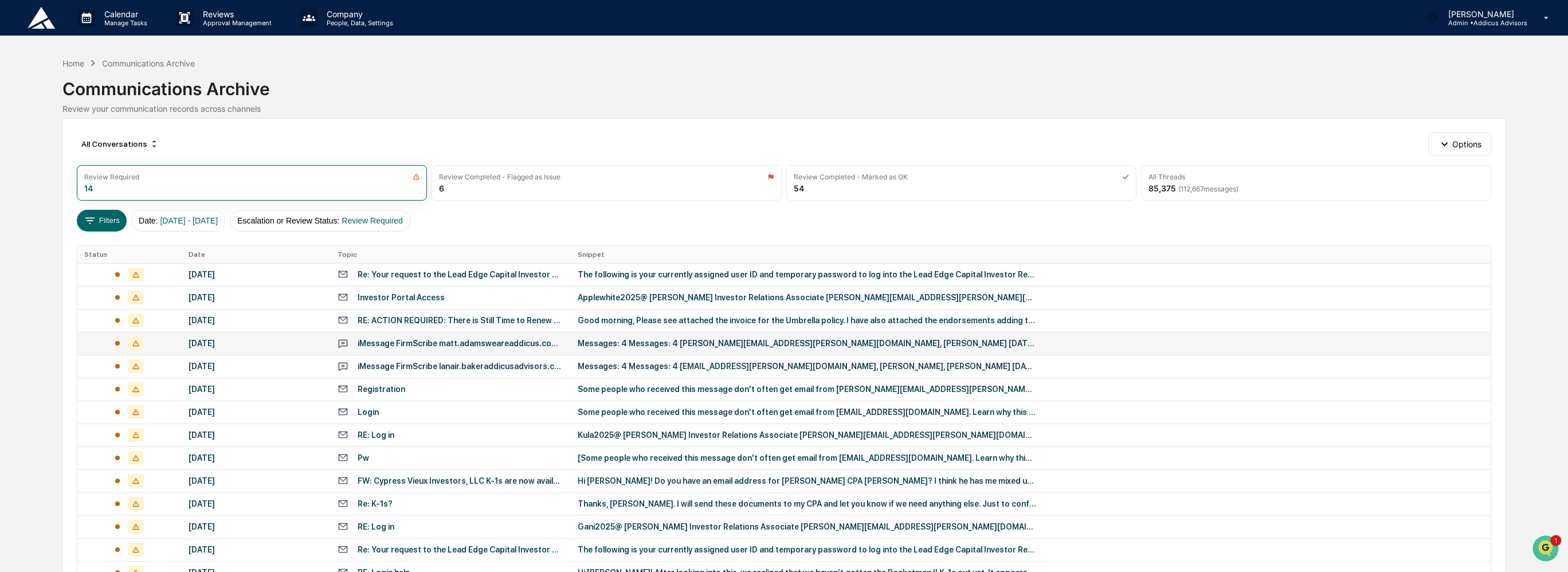
click at [472, 344] on div "iMessage FirmScribe matt.adamsweareaddicus.coms Conversation with [PERSON_NAME]…" at bounding box center [460, 342] width 207 height 9
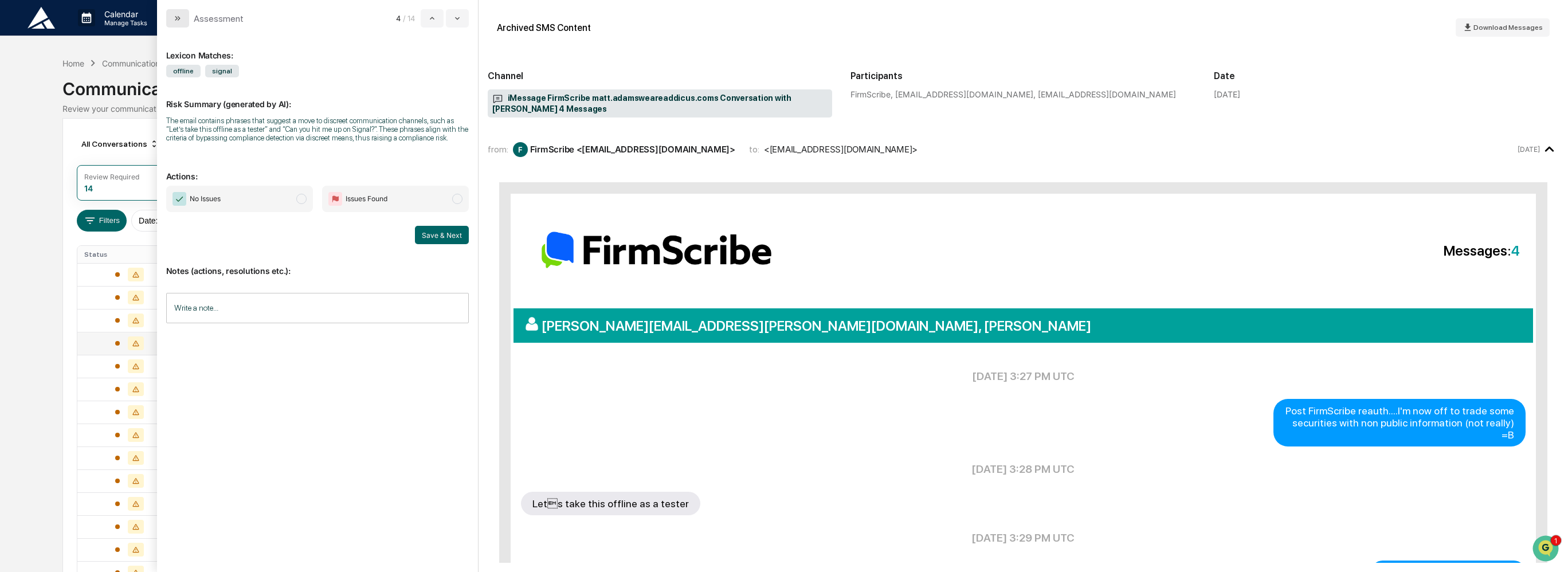
click at [177, 24] on button "modal" at bounding box center [177, 18] width 23 height 18
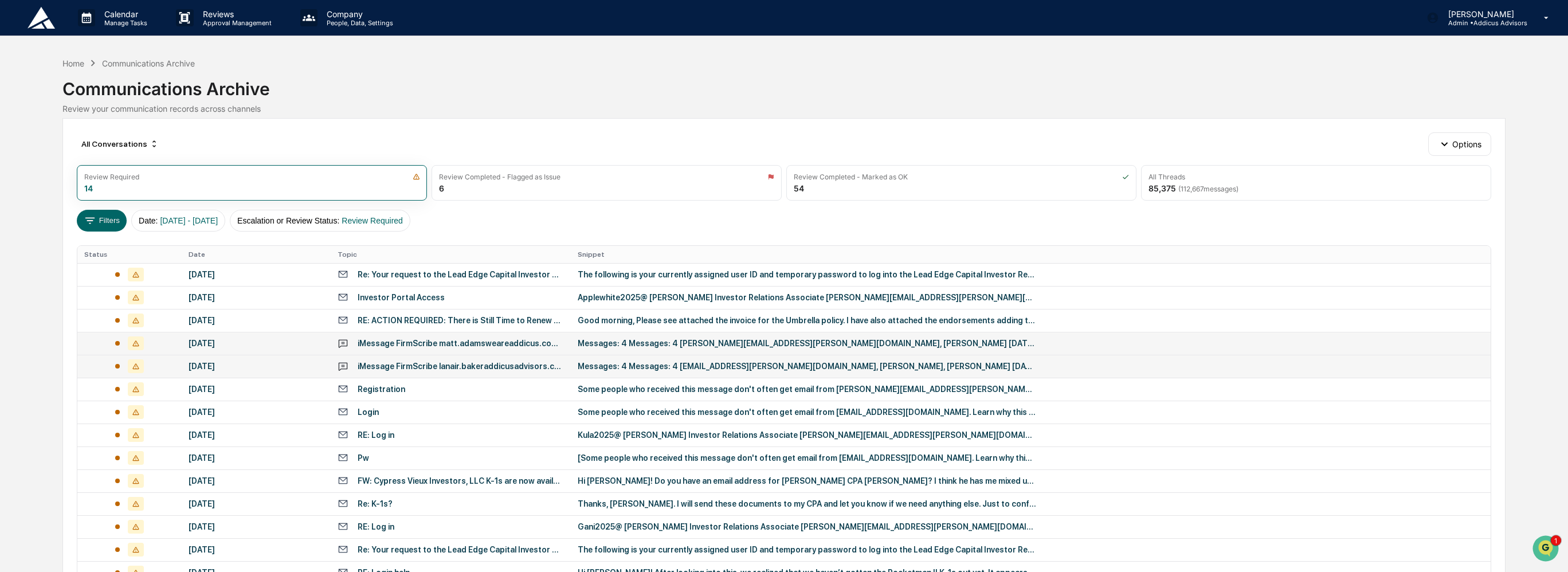
click at [602, 366] on div "Messages: 4 Messages: 4 [EMAIL_ADDRESS][PERSON_NAME][DOMAIN_NAME], [PERSON_NAME…" at bounding box center [806, 365] width 458 height 9
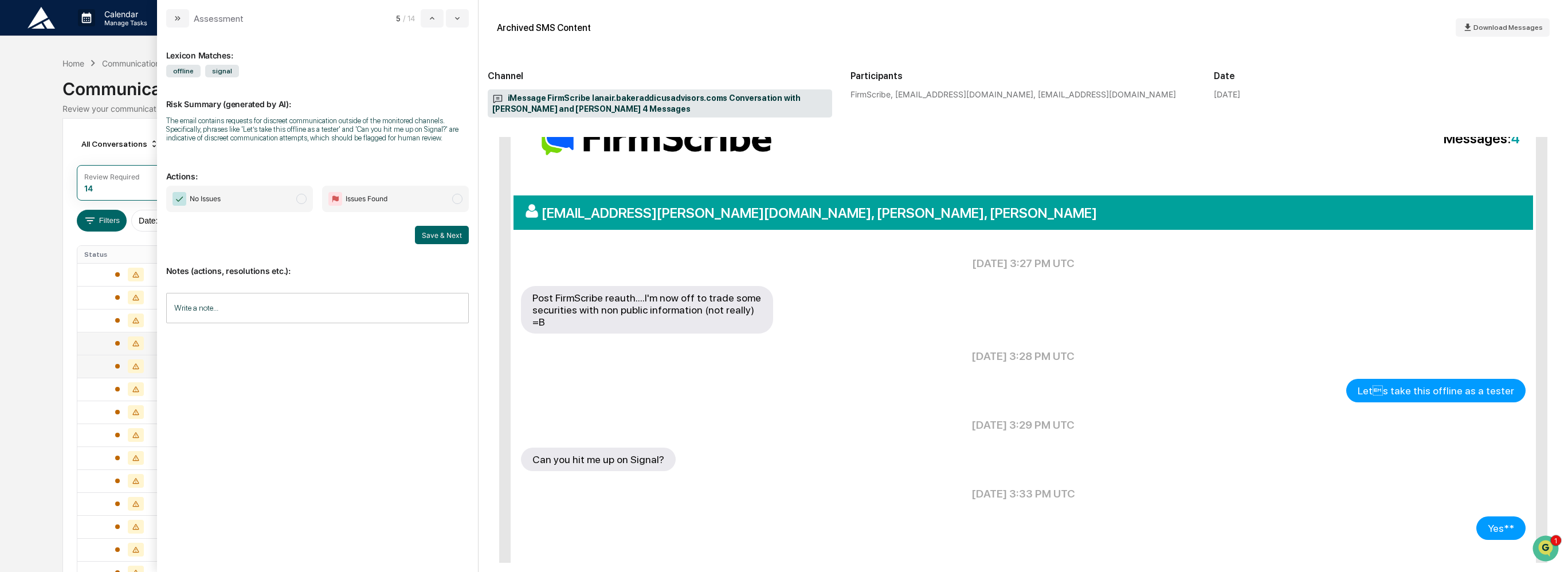
scroll to position [191, 0]
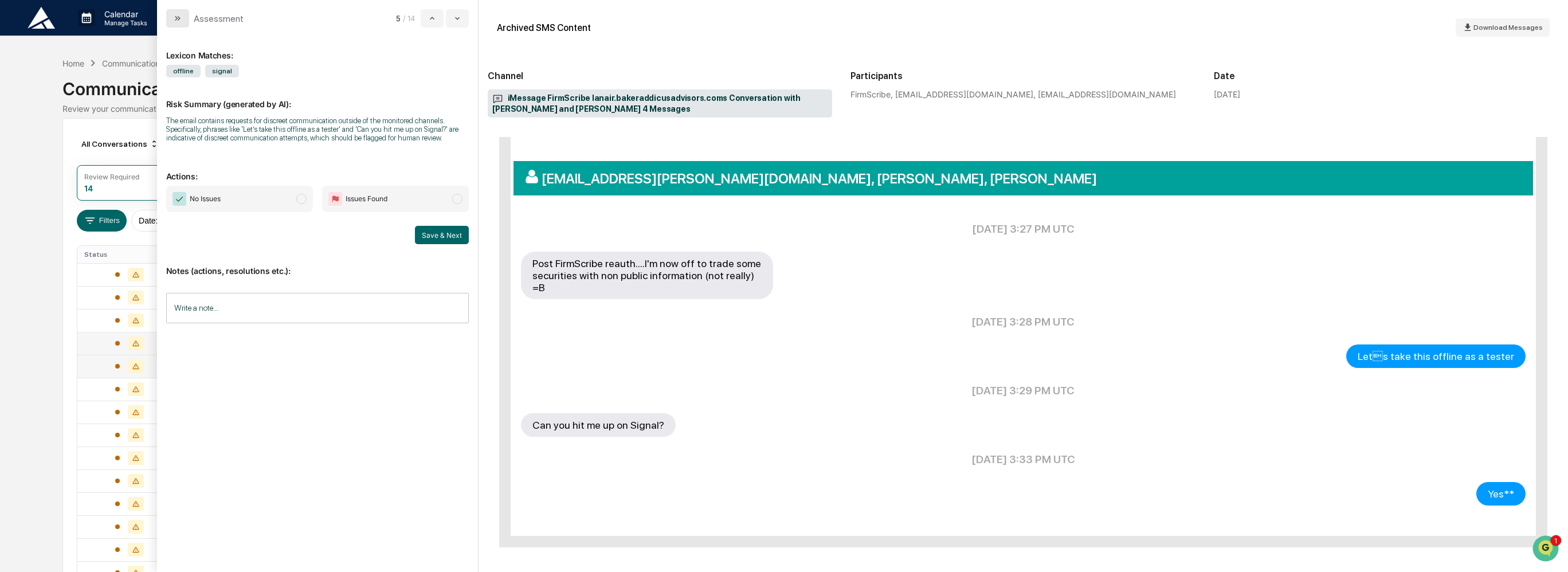
click at [175, 20] on icon "modal" at bounding box center [177, 18] width 9 height 9
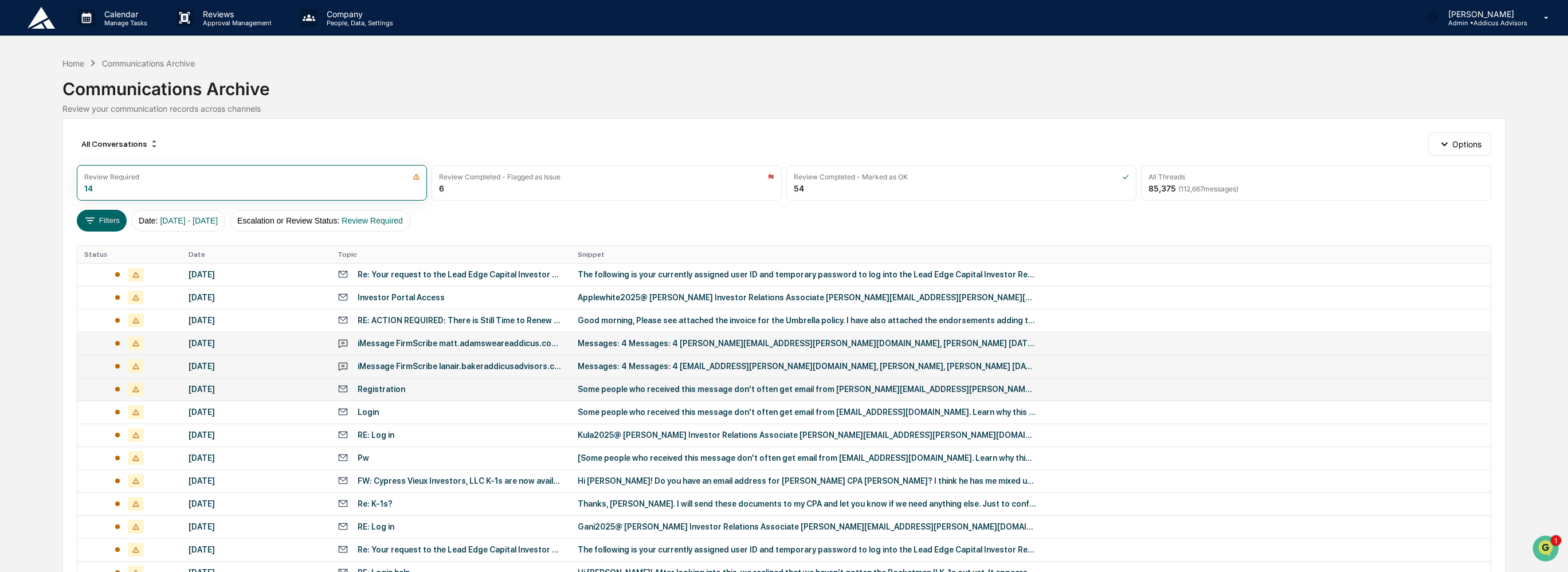
click at [511, 389] on div "Registration" at bounding box center [450, 388] width 227 height 11
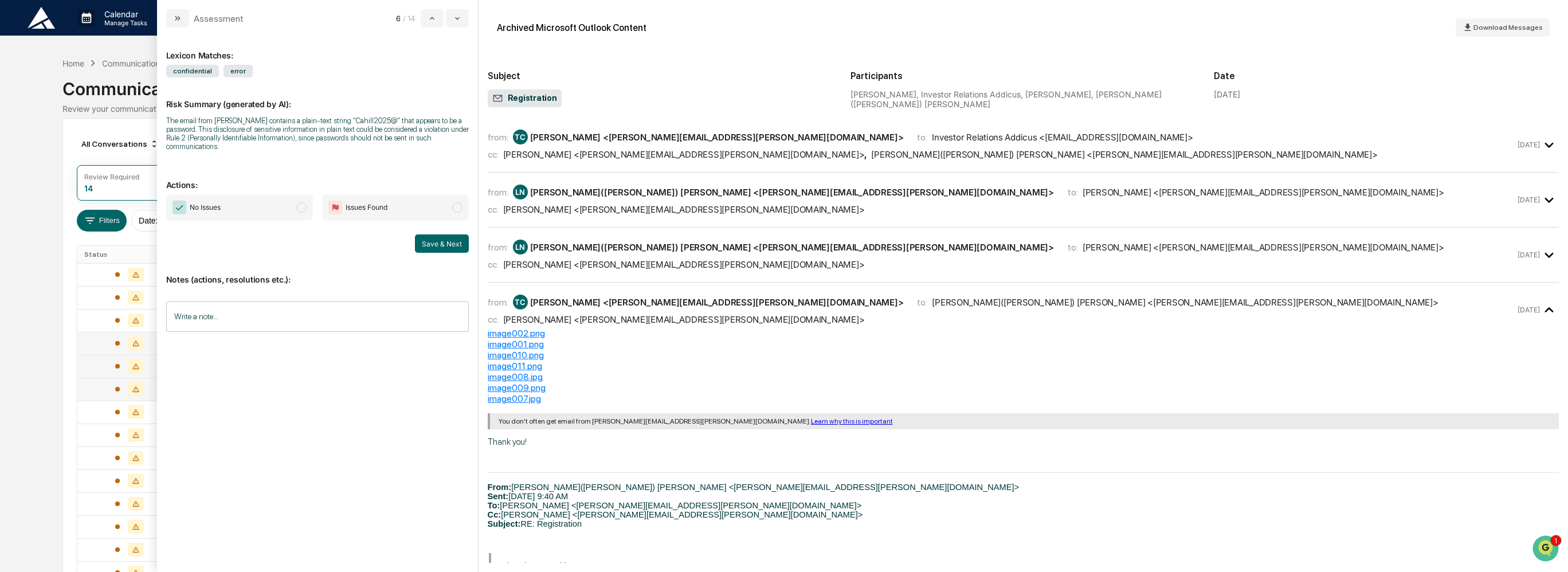
click at [618, 160] on div "[PERSON_NAME] <[PERSON_NAME][EMAIL_ADDRESS][PERSON_NAME][DOMAIN_NAME]>" at bounding box center [684, 154] width 361 height 11
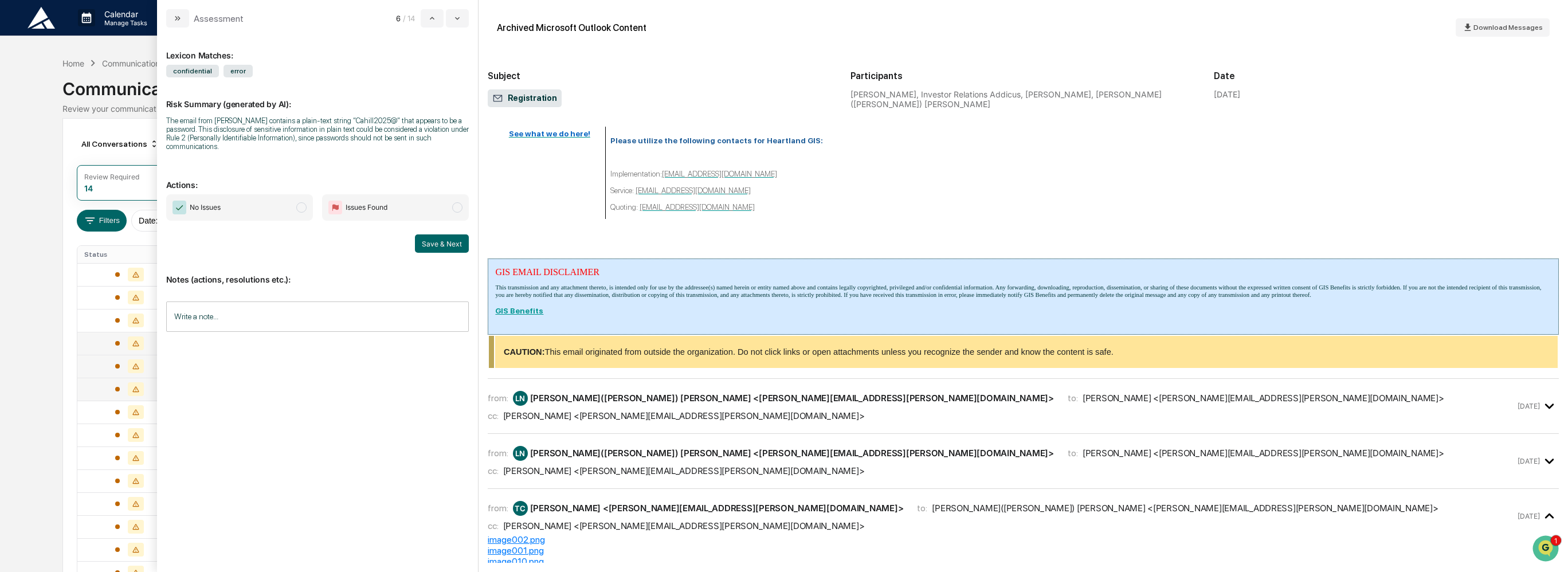
scroll to position [401, 0]
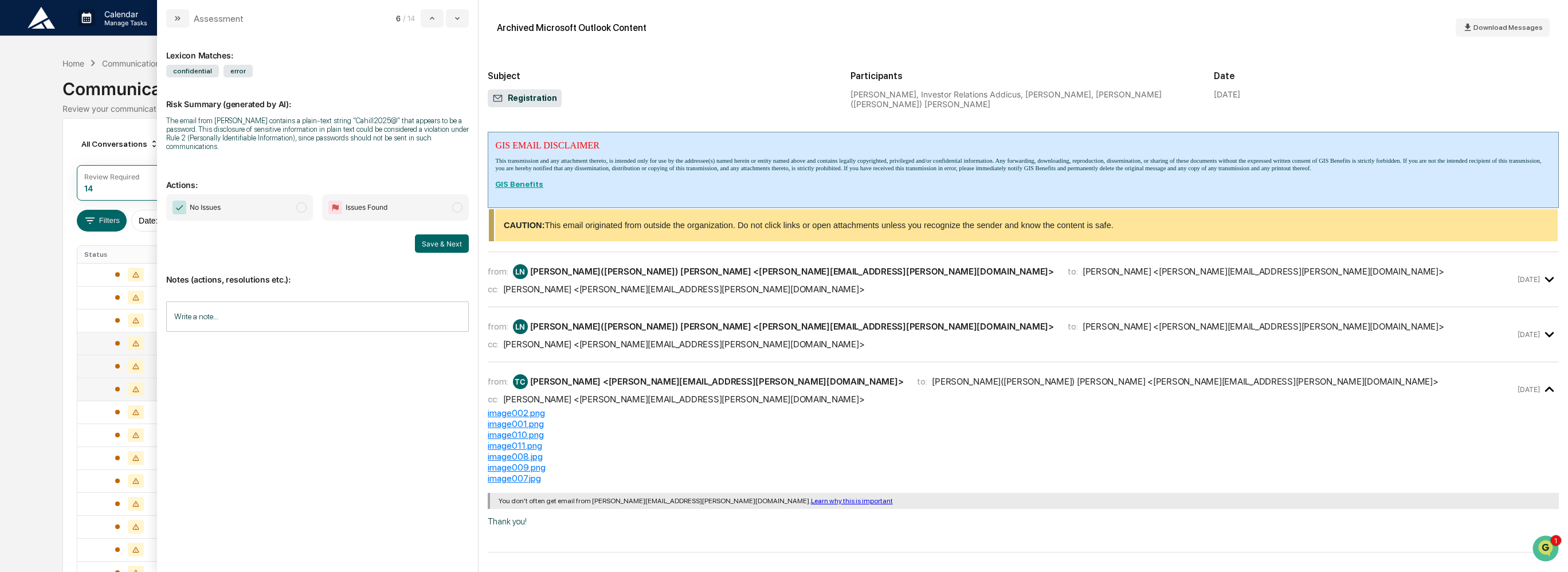
click at [759, 284] on div "cc: [PERSON_NAME] <[PERSON_NAME][EMAIL_ADDRESS][PERSON_NAME][DOMAIN_NAME]>" at bounding box center [1002, 288] width 1028 height 11
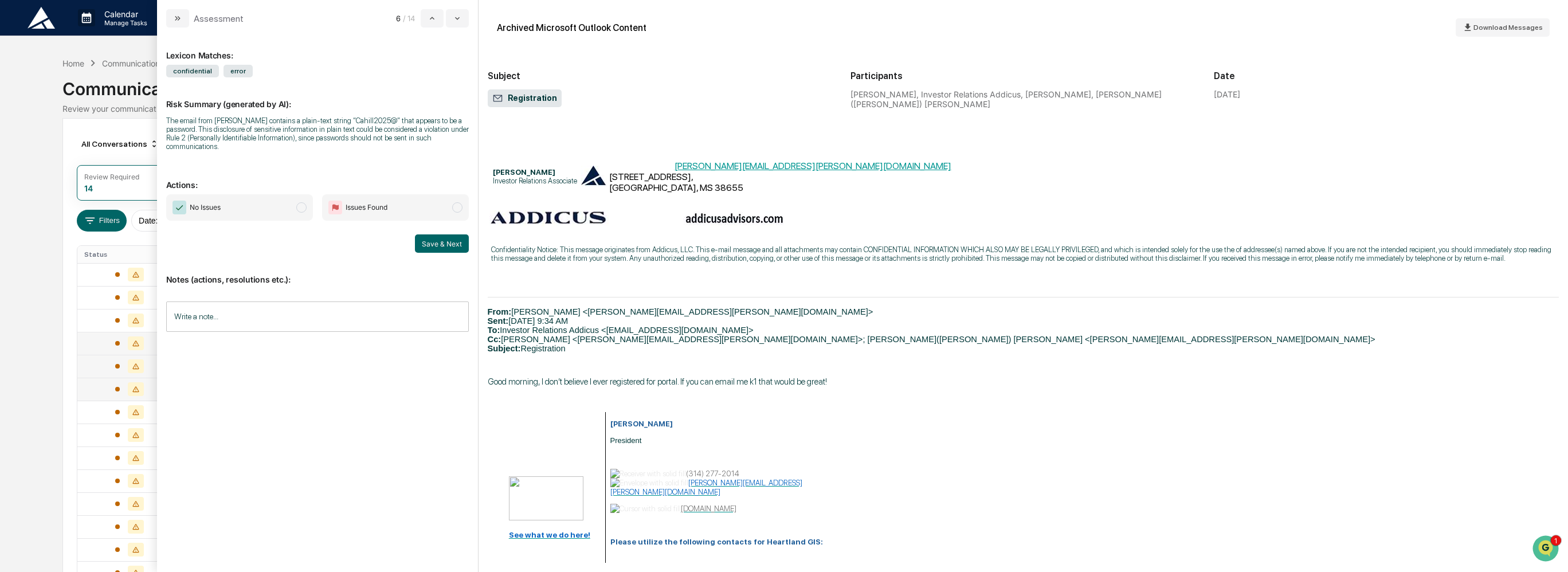
scroll to position [974, 0]
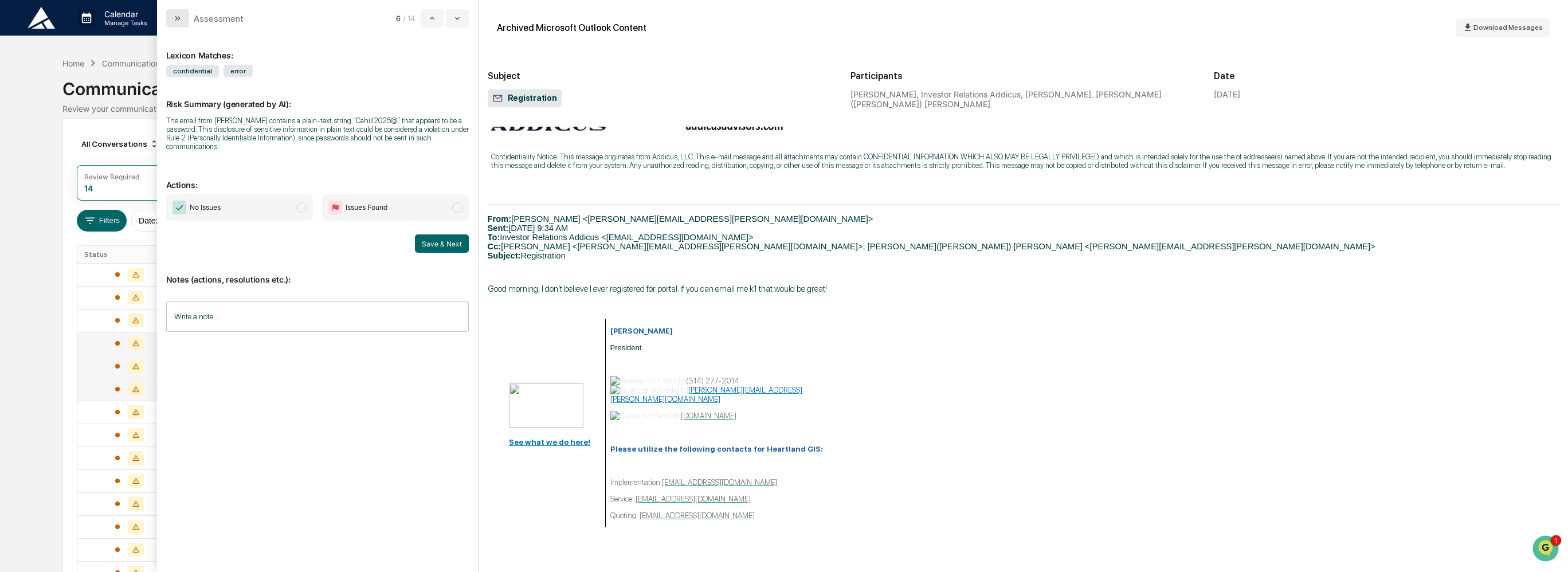
click at [177, 18] on icon "modal" at bounding box center [176, 18] width 3 height 5
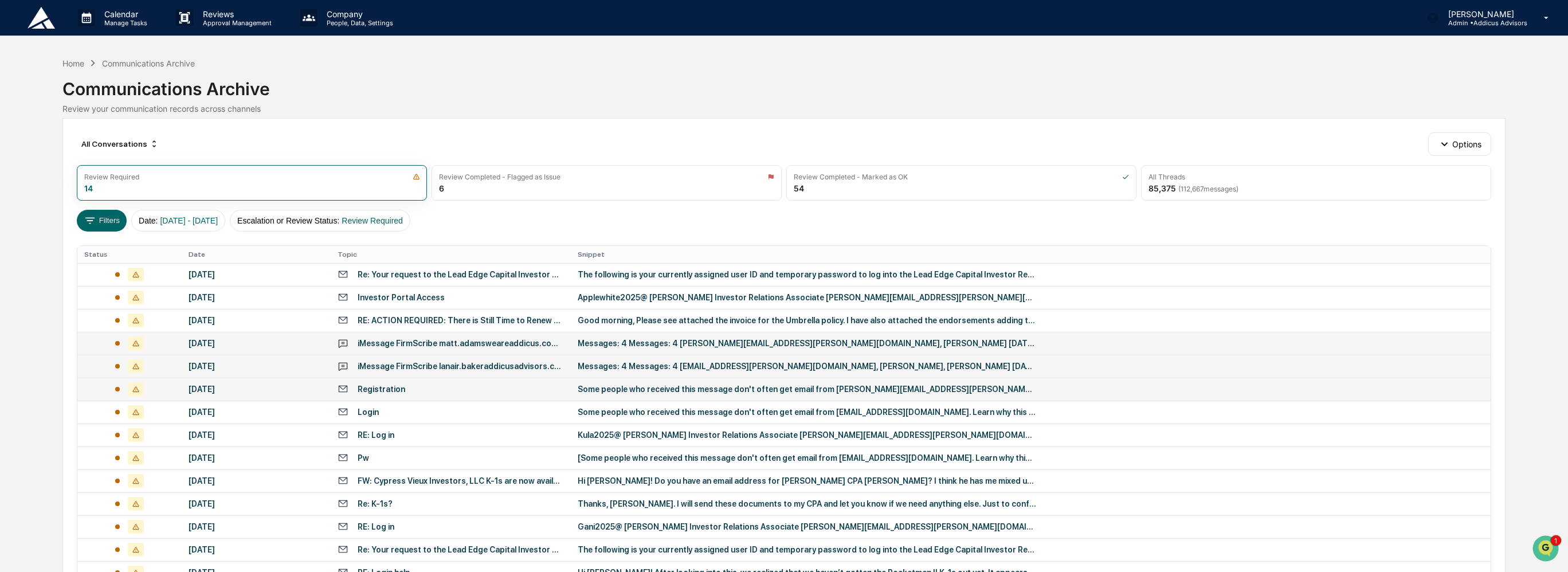
click at [42, 26] on img at bounding box center [42, 18] width 28 height 22
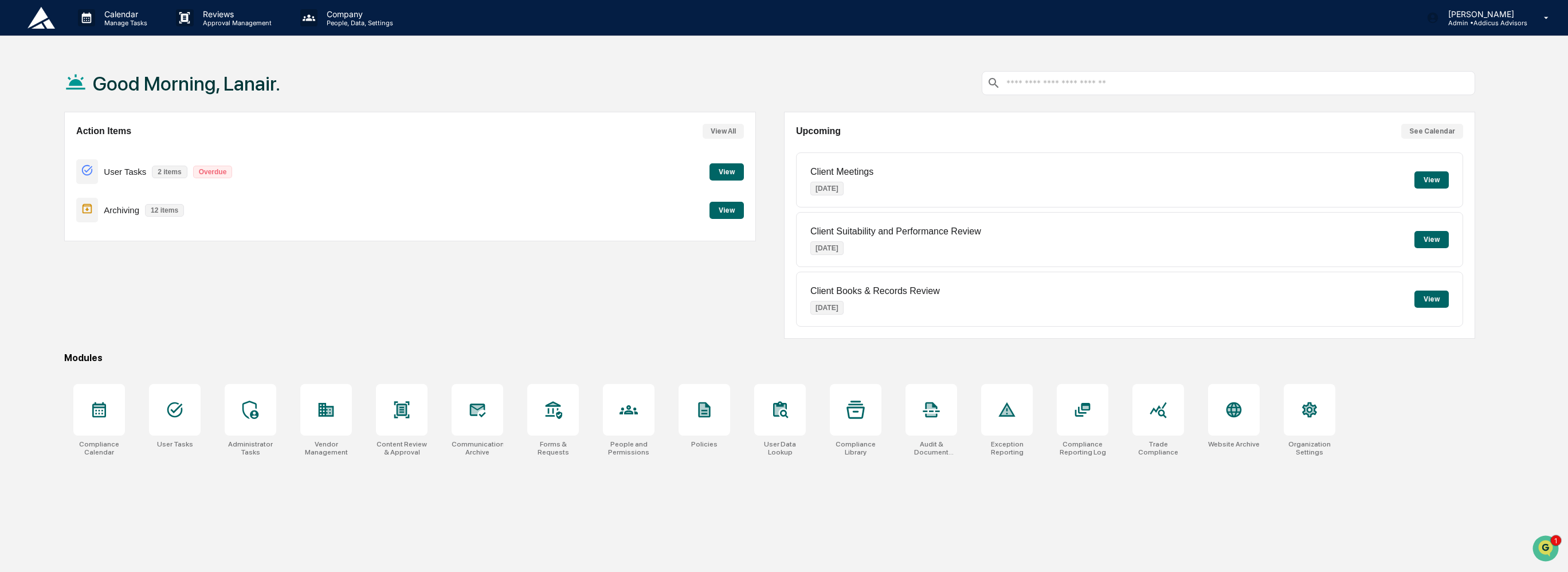
click at [726, 172] on button "View" at bounding box center [727, 172] width 34 height 17
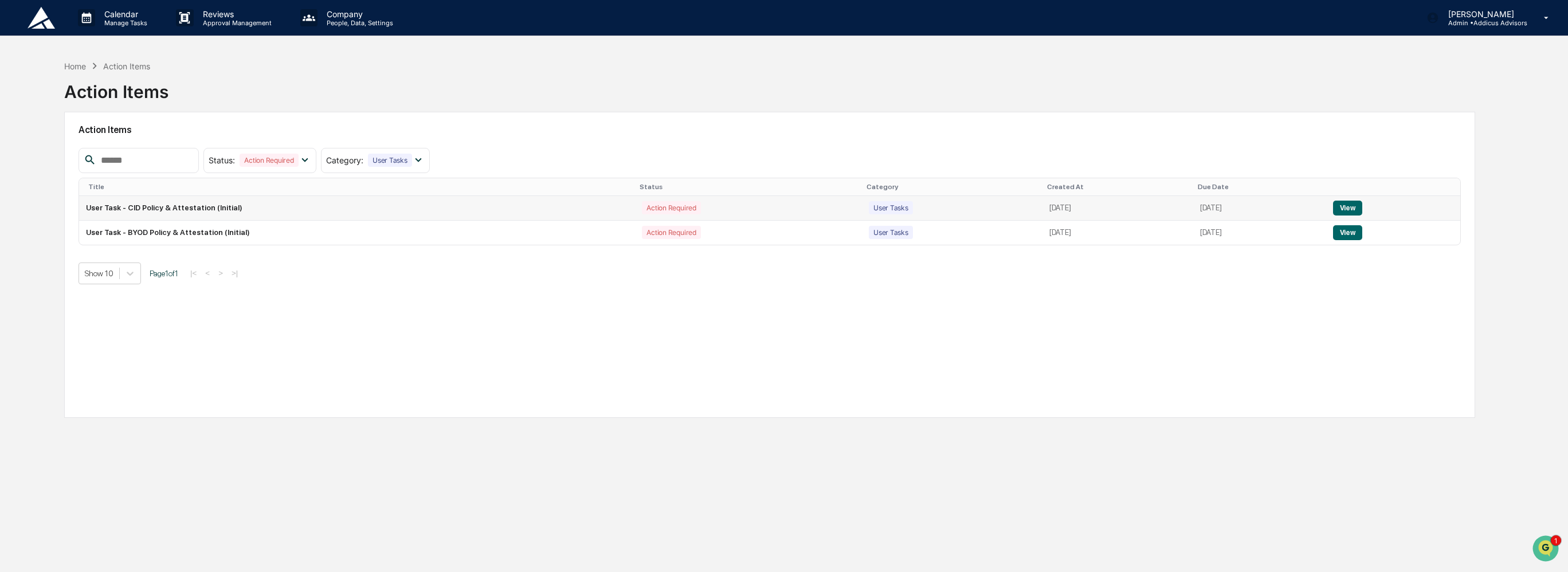
click at [1347, 209] on button "View" at bounding box center [1346, 208] width 29 height 15
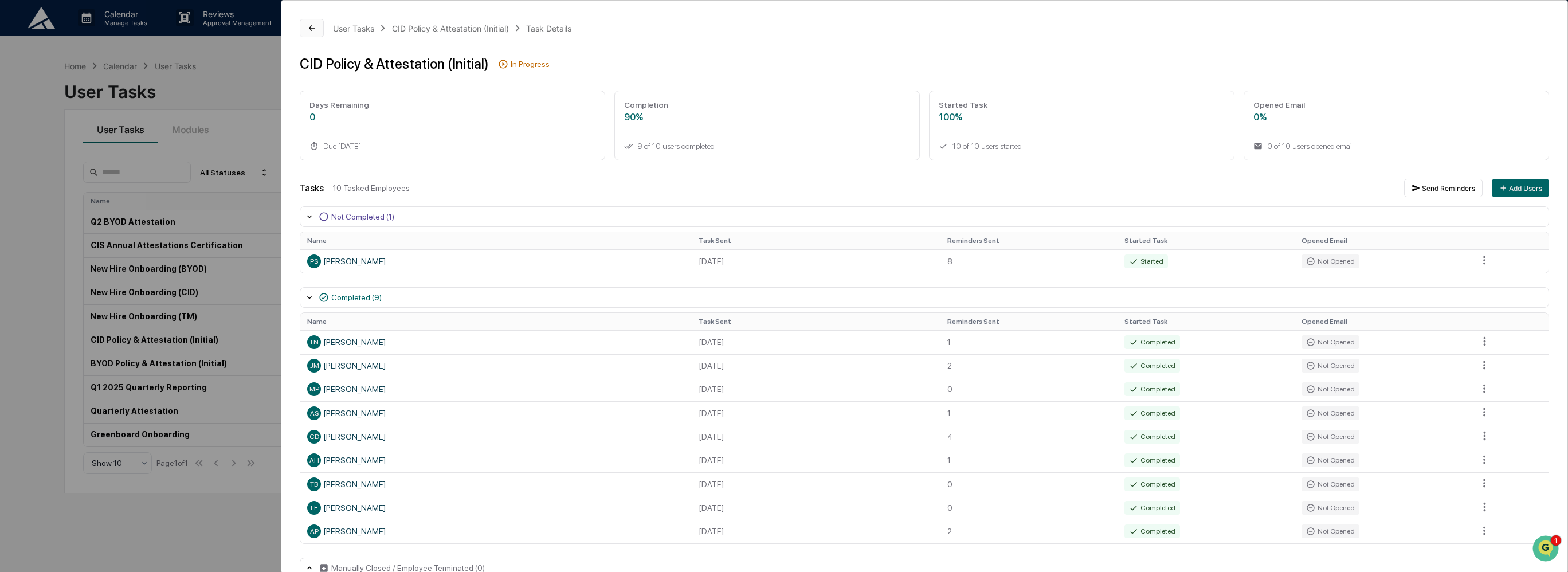
click at [306, 33] on button at bounding box center [311, 28] width 24 height 18
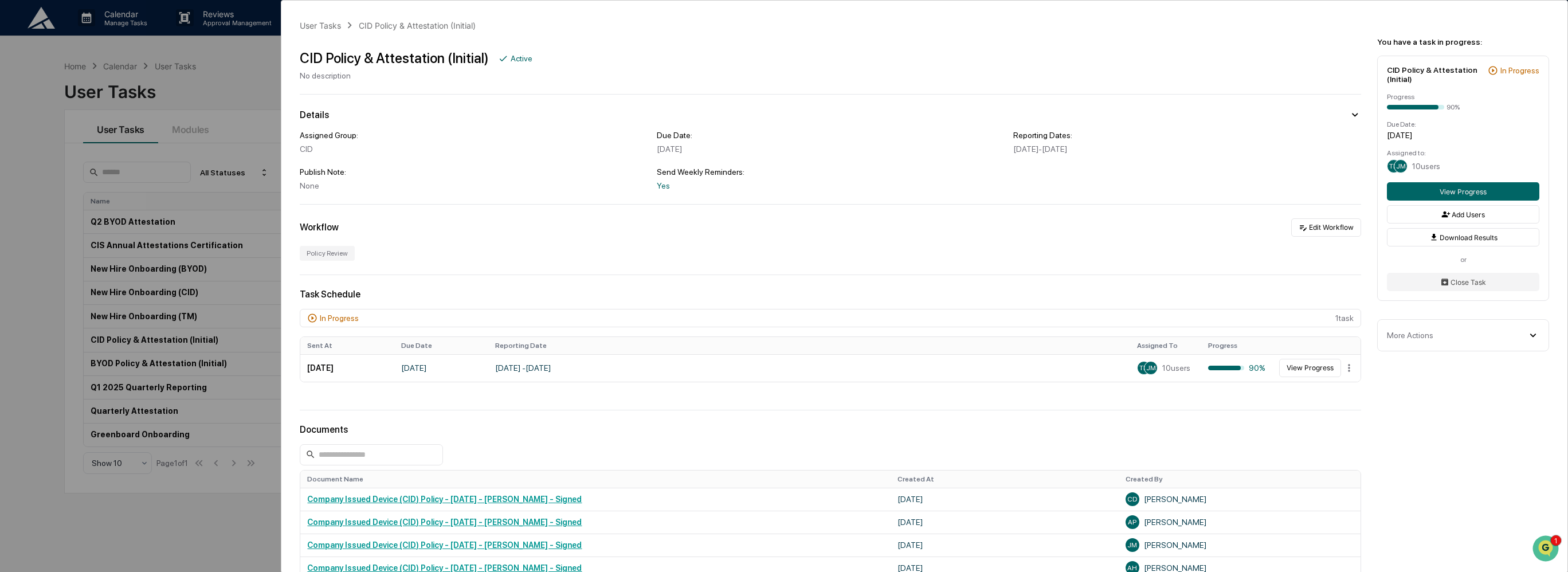
click at [249, 82] on div "User Tasks CID Policy & Attestation (Initial) CID Policy & Attestation (Initial…" at bounding box center [784, 286] width 1568 height 572
